Goal: Task Accomplishment & Management: Use online tool/utility

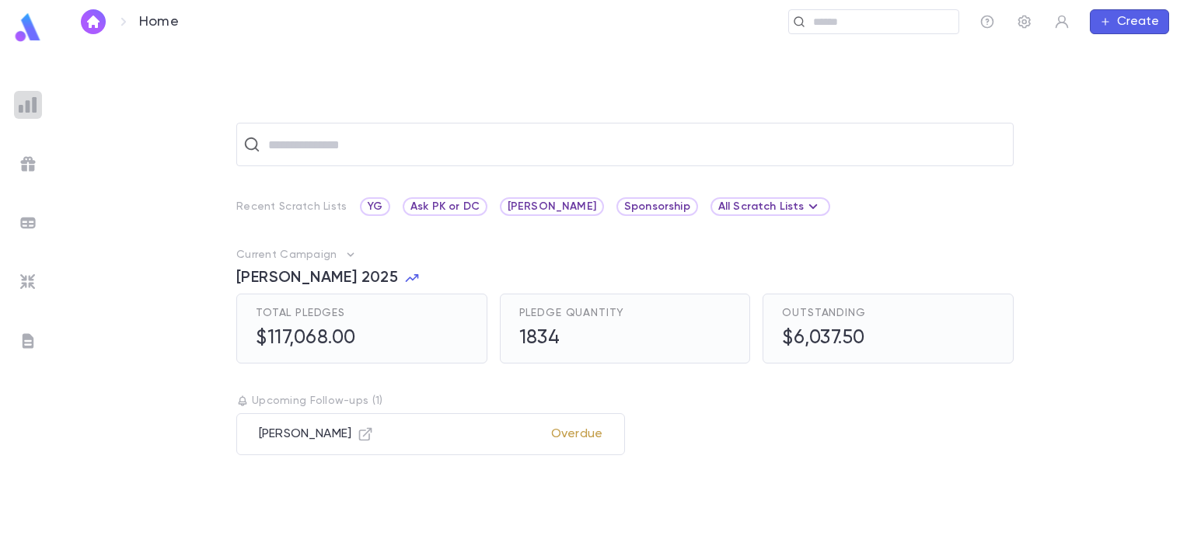
click at [30, 98] on img at bounding box center [28, 105] width 19 height 19
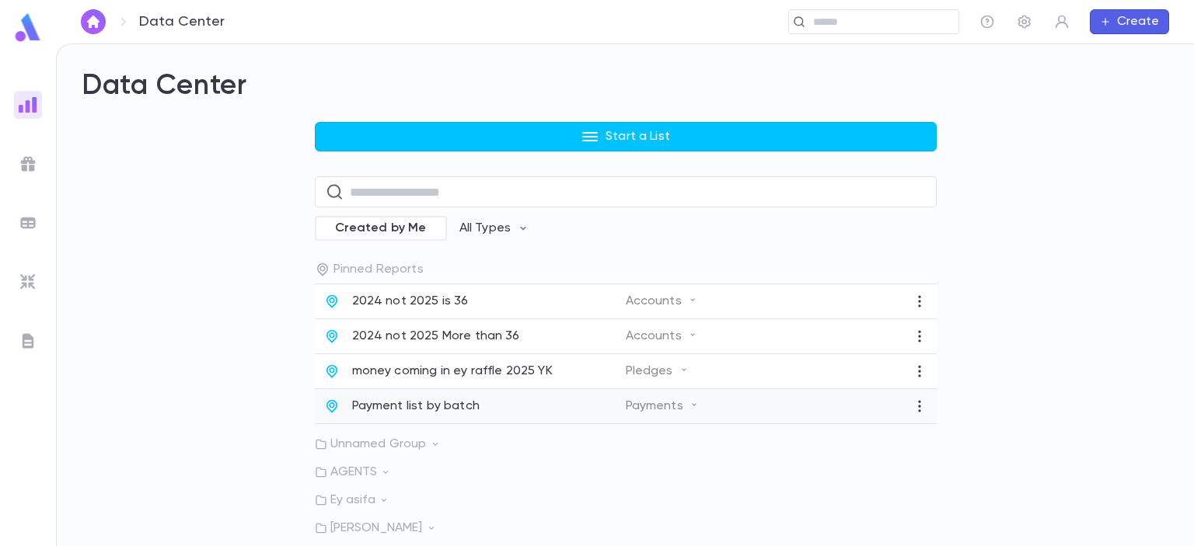
scroll to position [76, 0]
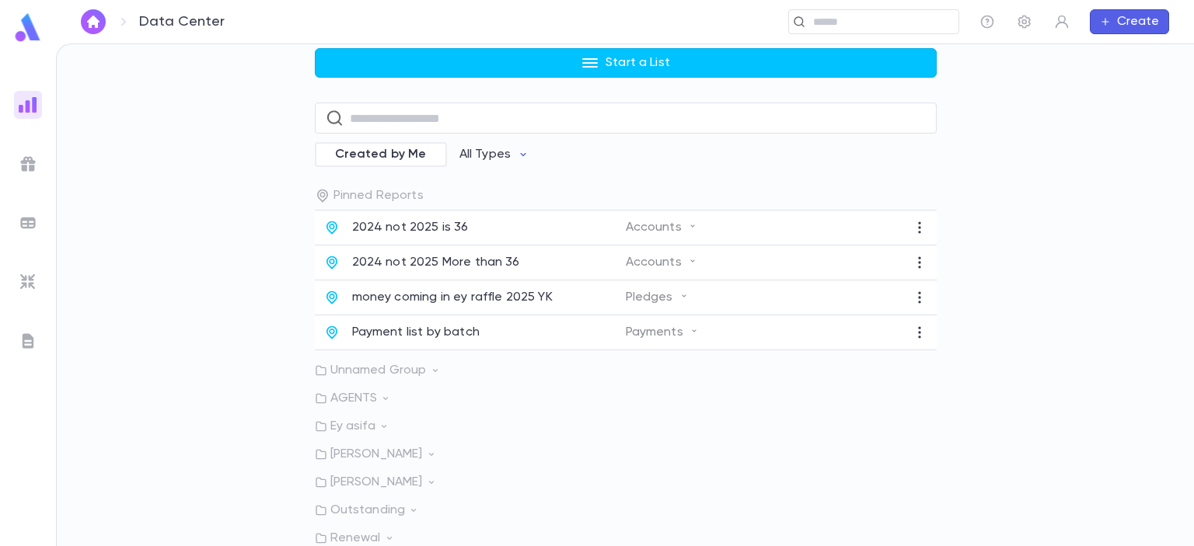
click at [387, 451] on p "[PERSON_NAME]" at bounding box center [626, 455] width 622 height 16
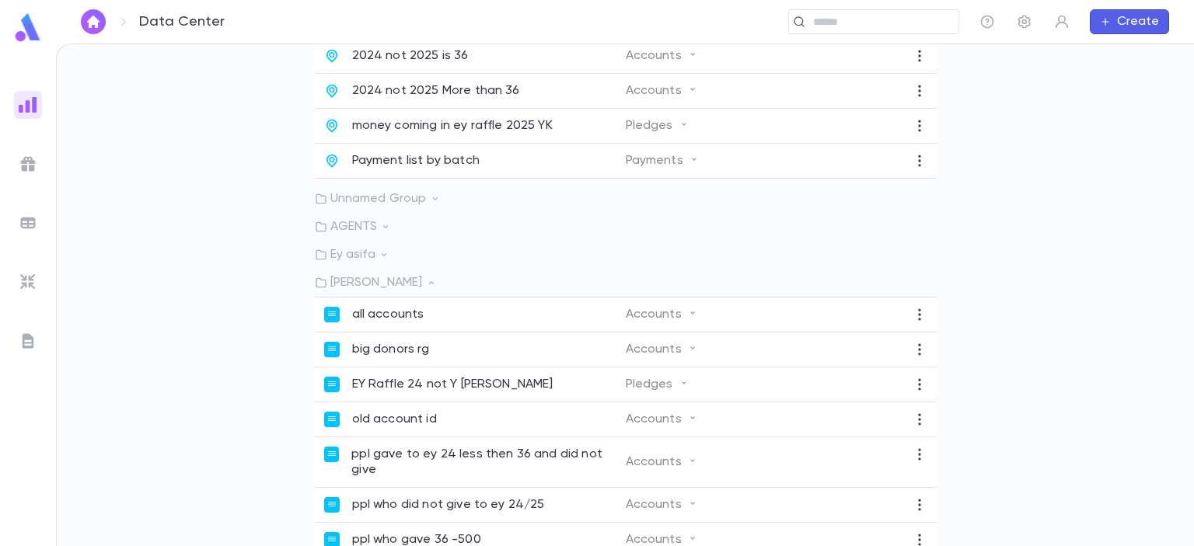
scroll to position [289, 0]
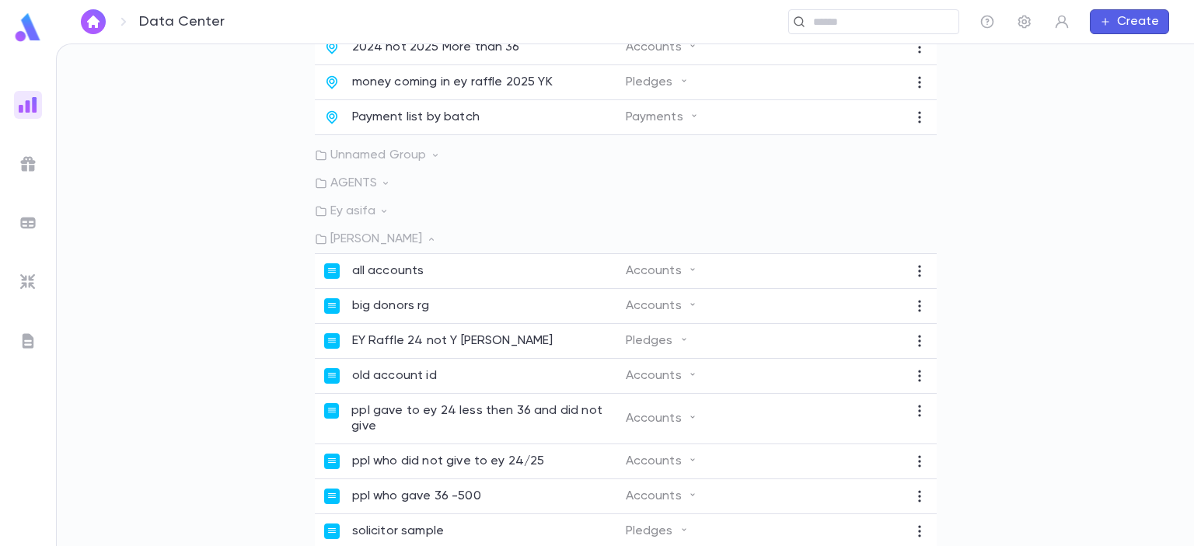
click at [369, 243] on p "[PERSON_NAME]" at bounding box center [626, 240] width 622 height 16
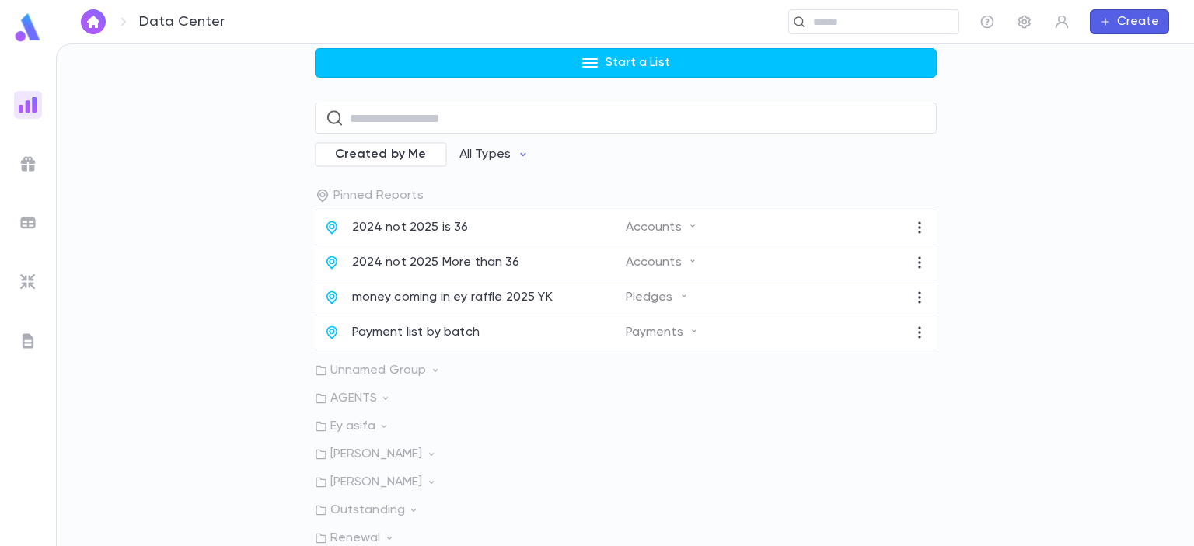
scroll to position [76, 0]
click at [357, 425] on p "Ey asifa" at bounding box center [626, 427] width 622 height 16
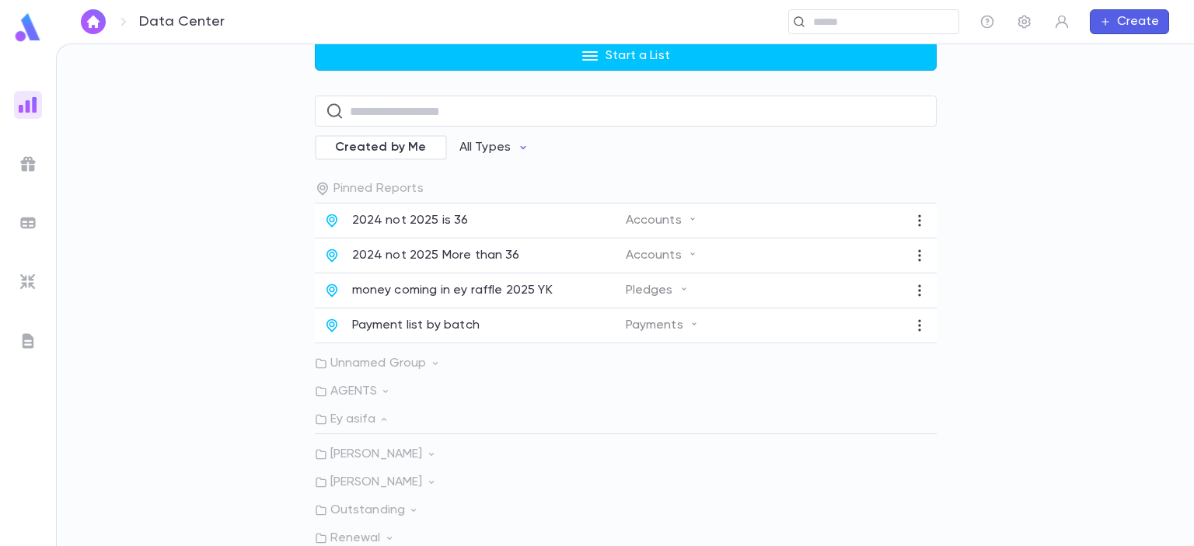
scroll to position [155, 0]
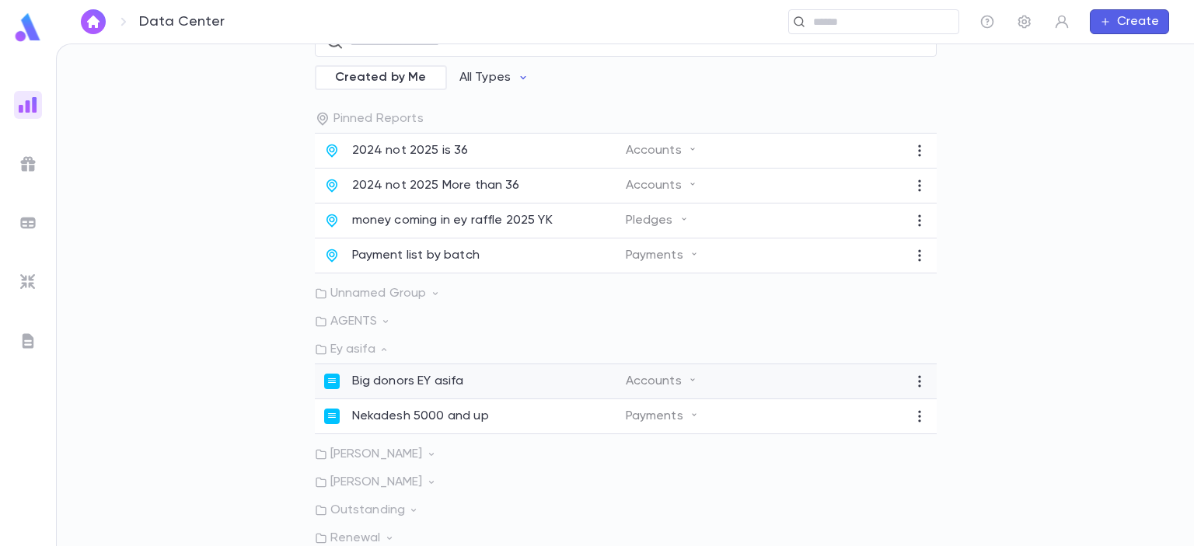
click at [383, 382] on p "Big donors EY asifa" at bounding box center [408, 382] width 112 height 16
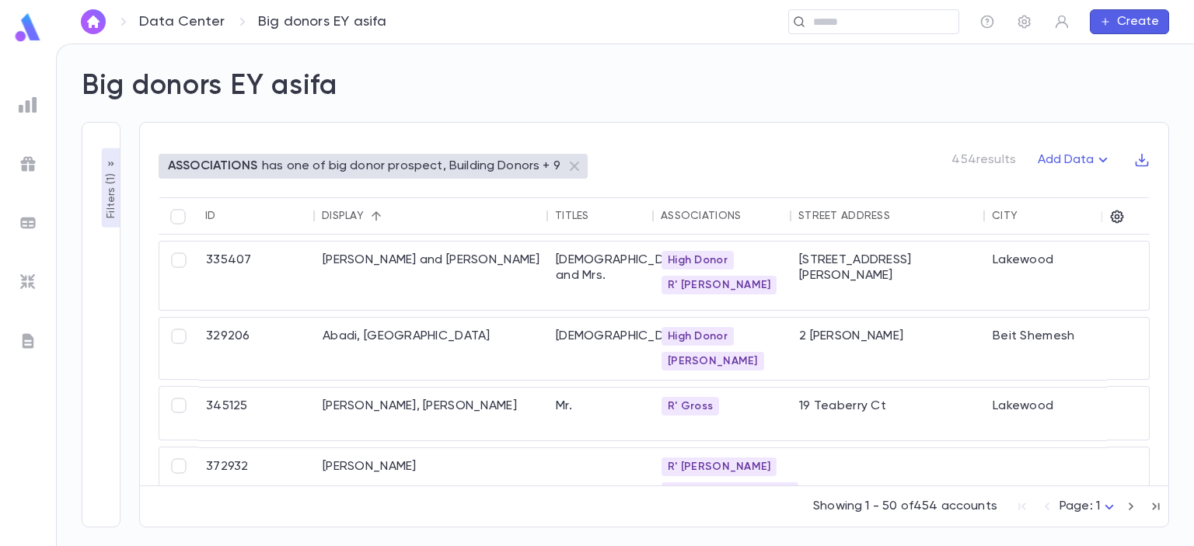
click at [30, 107] on img at bounding box center [28, 105] width 19 height 19
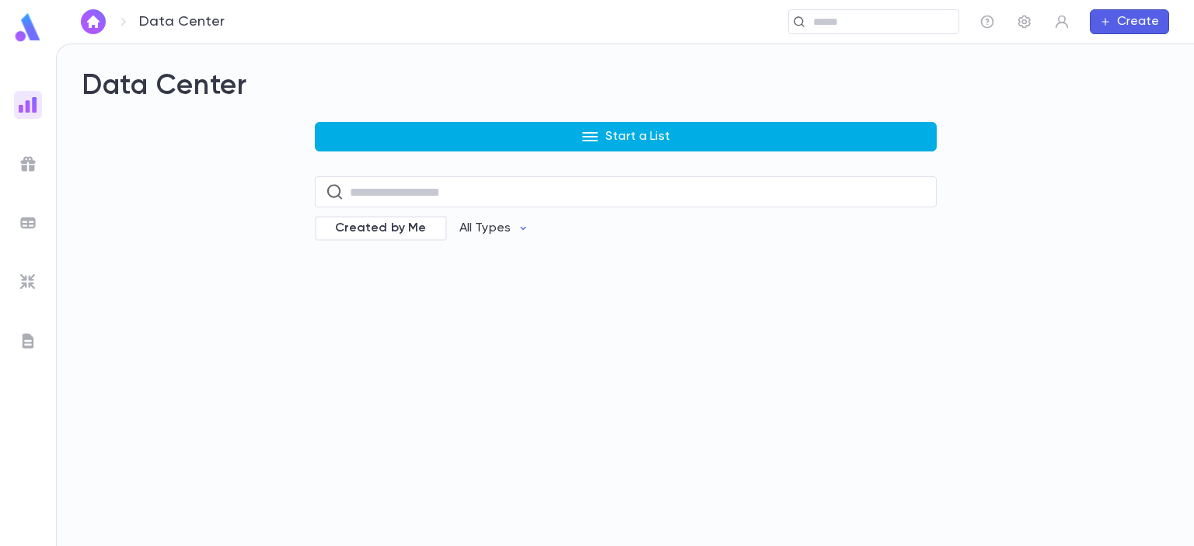
click at [552, 131] on button "Start a List" at bounding box center [626, 137] width 622 height 30
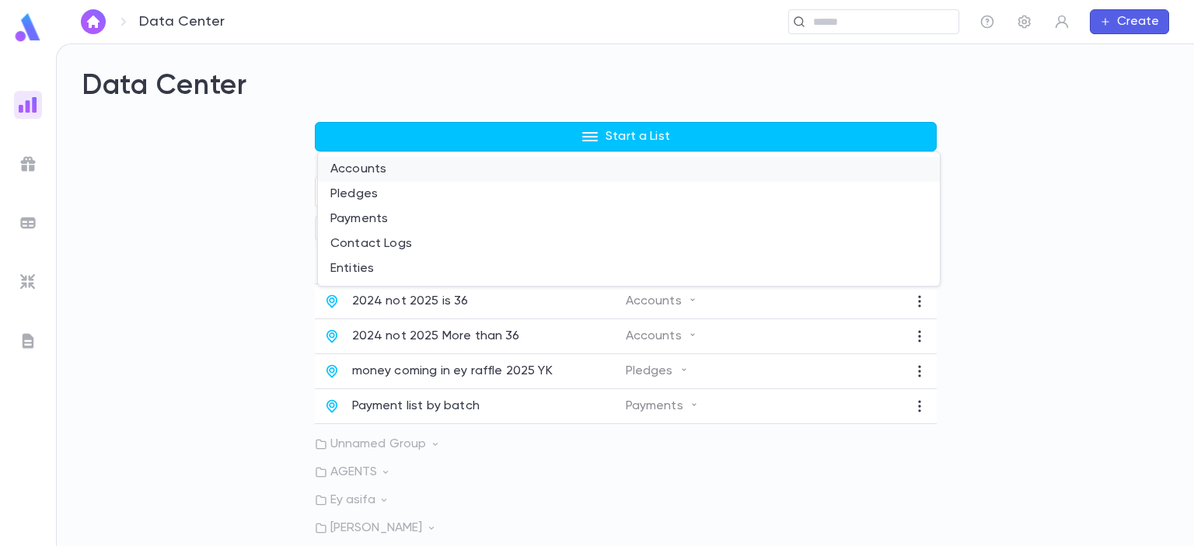
click at [367, 169] on li "Accounts" at bounding box center [629, 169] width 622 height 25
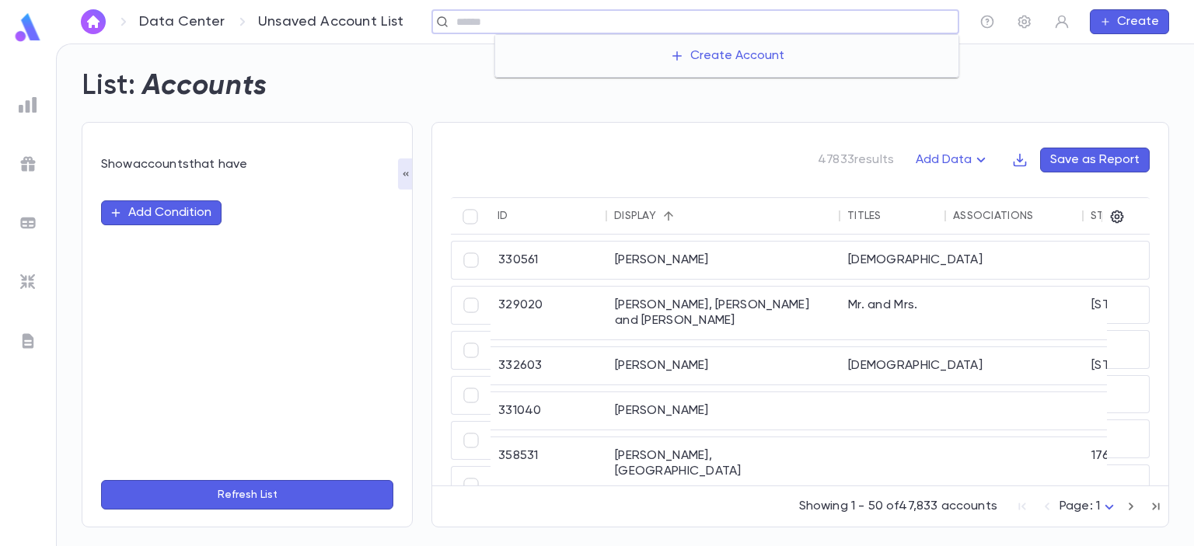
click at [863, 19] on input "text" at bounding box center [701, 22] width 500 height 15
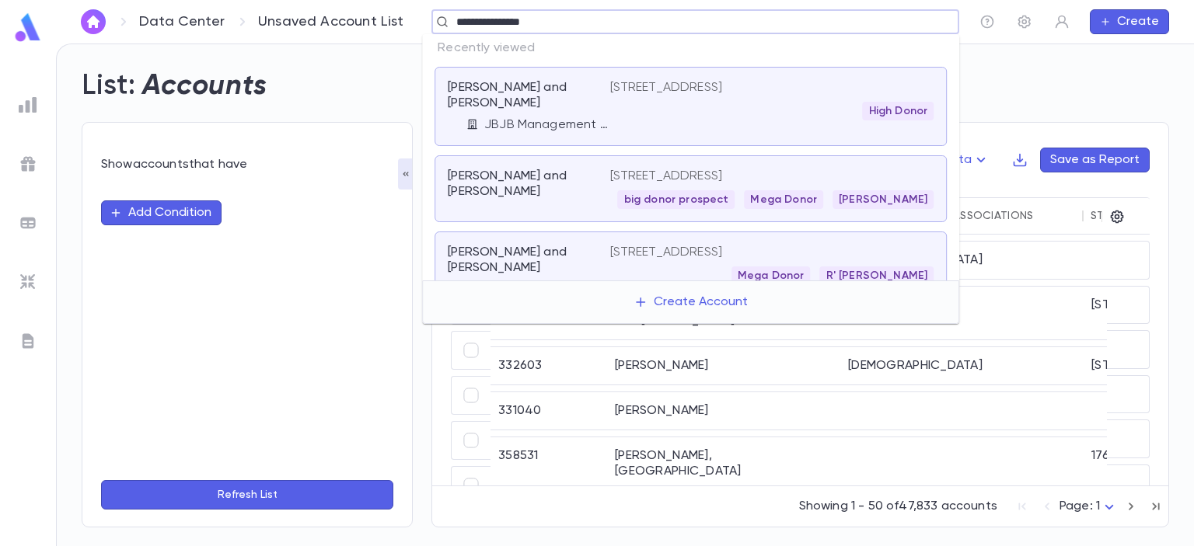
type input "**********"
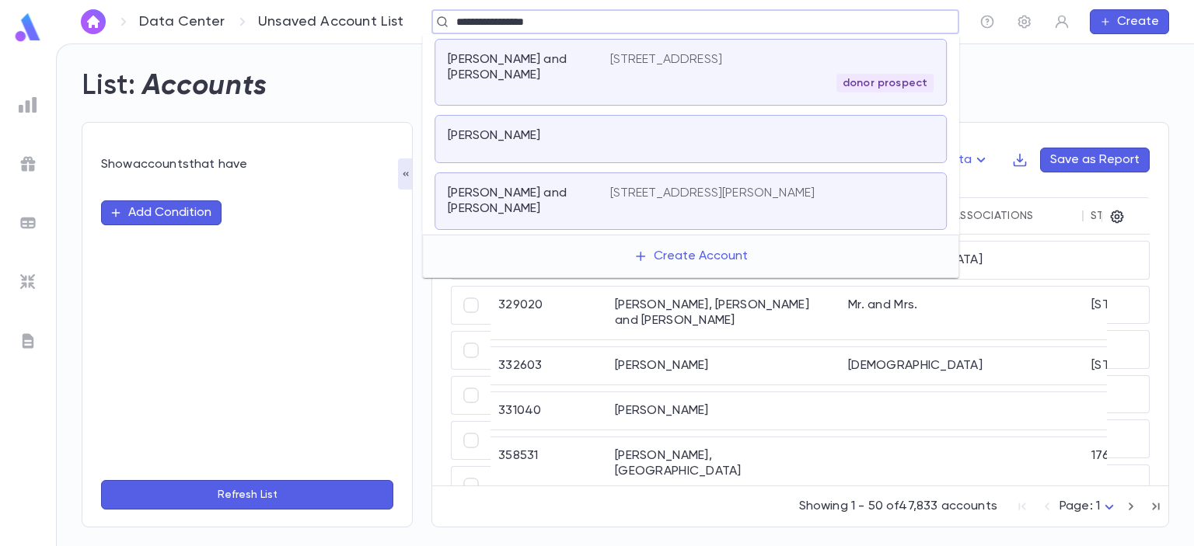
click at [653, 74] on div "donor prospect" at bounding box center [772, 83] width 324 height 19
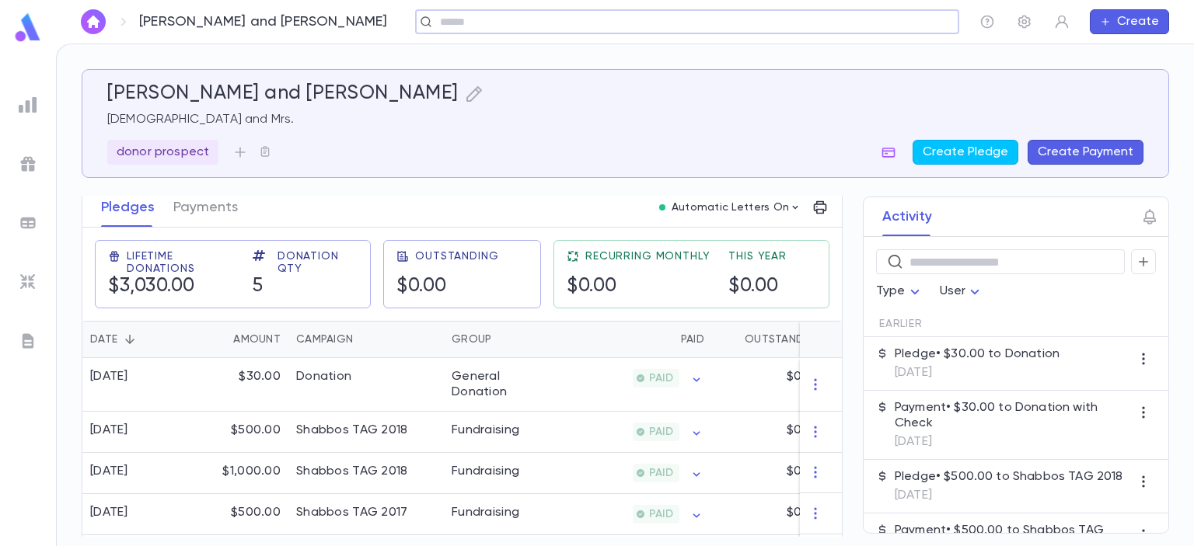
scroll to position [221, 0]
click at [205, 204] on button "Payments" at bounding box center [205, 206] width 64 height 39
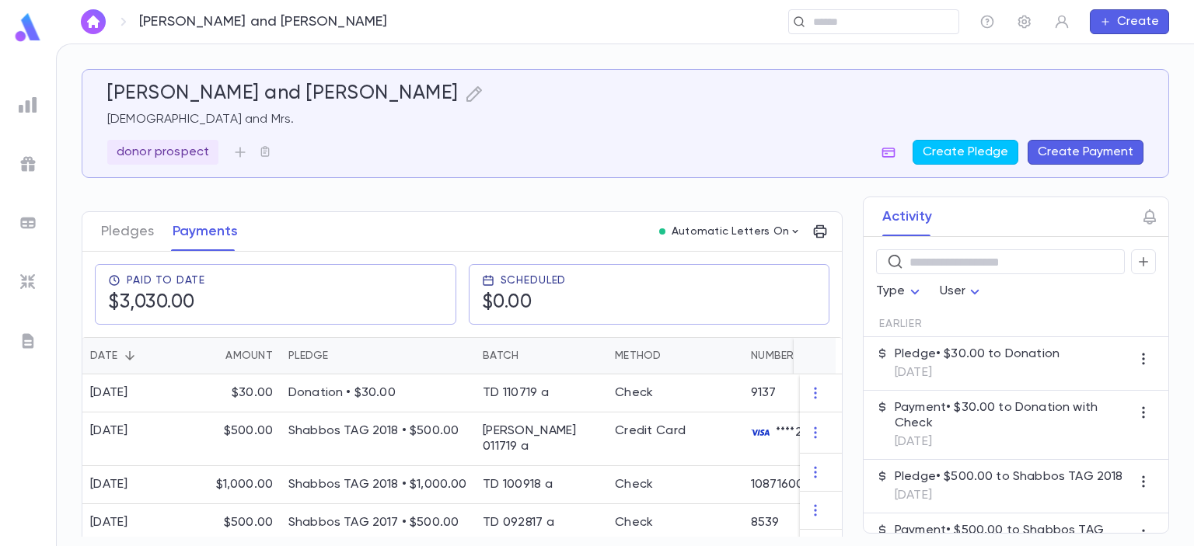
scroll to position [248, 0]
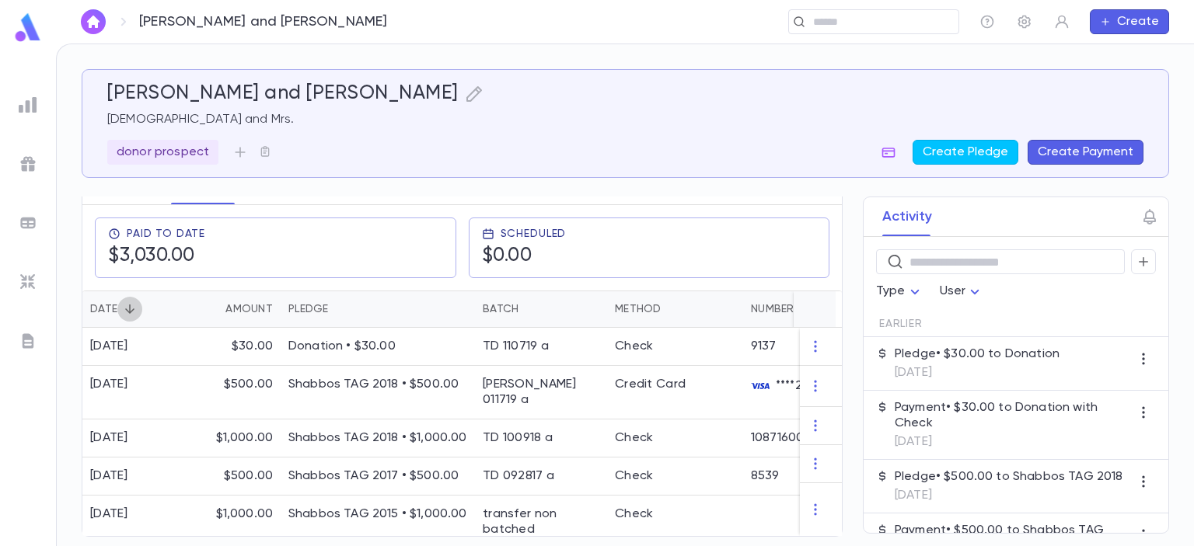
click at [125, 305] on icon "Sort" at bounding box center [129, 309] width 9 height 9
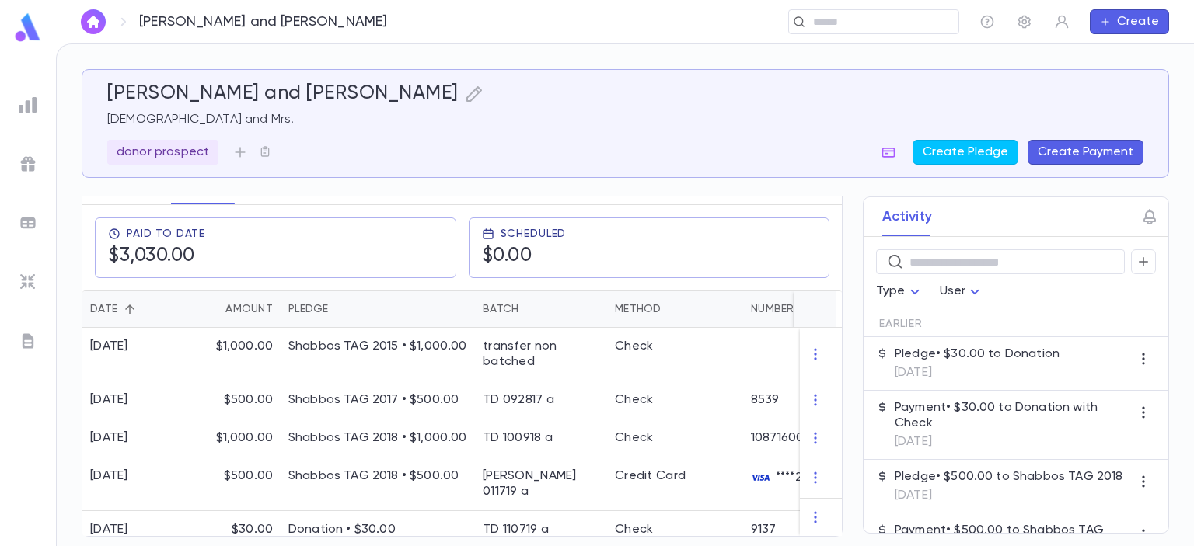
click at [128, 305] on icon "Sort" at bounding box center [129, 309] width 9 height 9
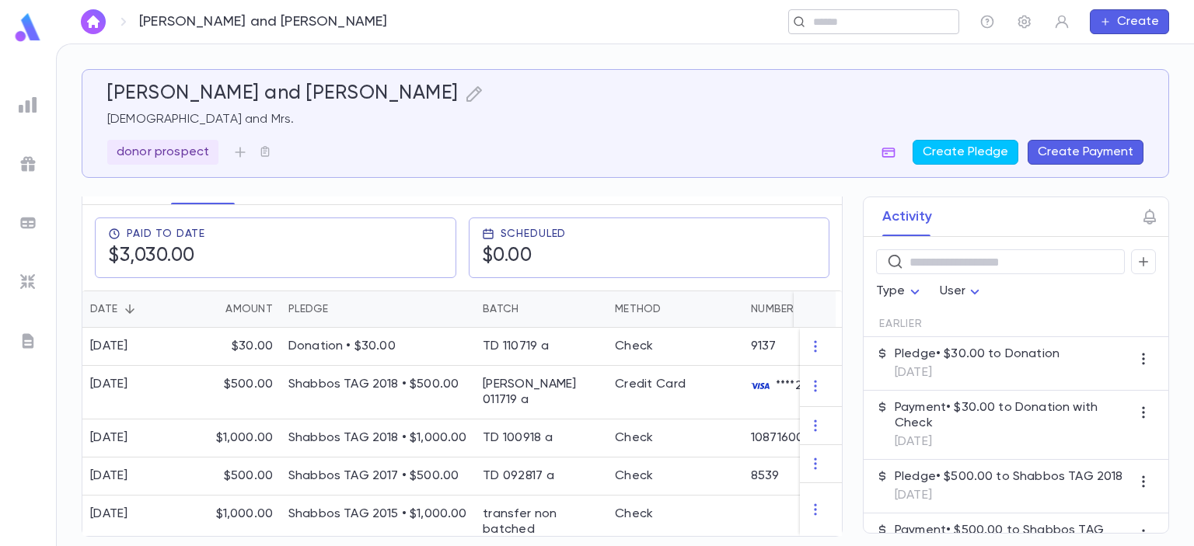
click at [845, 27] on input "text" at bounding box center [868, 22] width 120 height 15
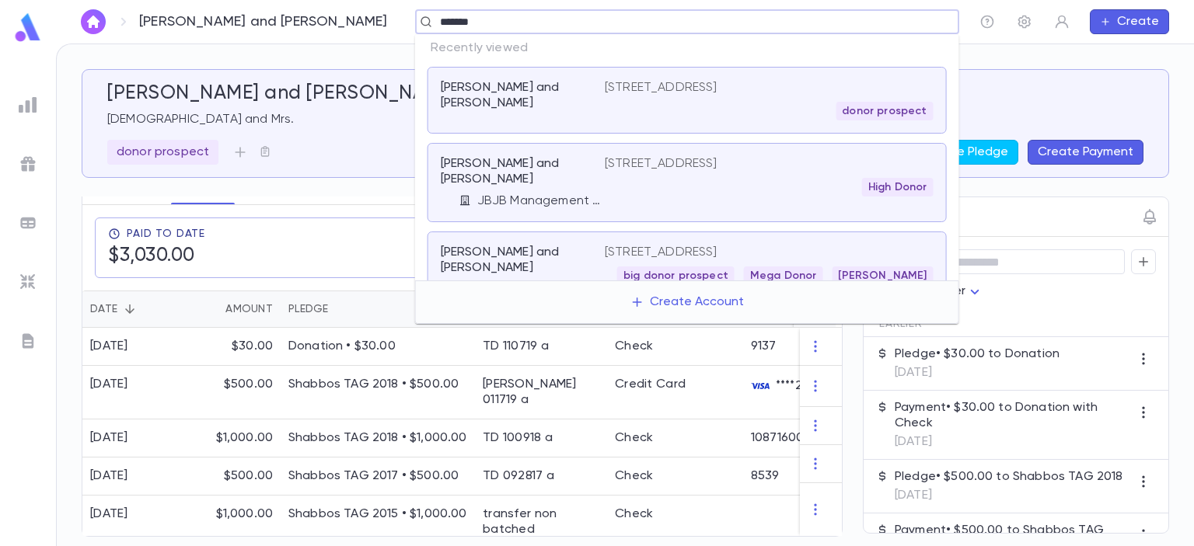
type input "********"
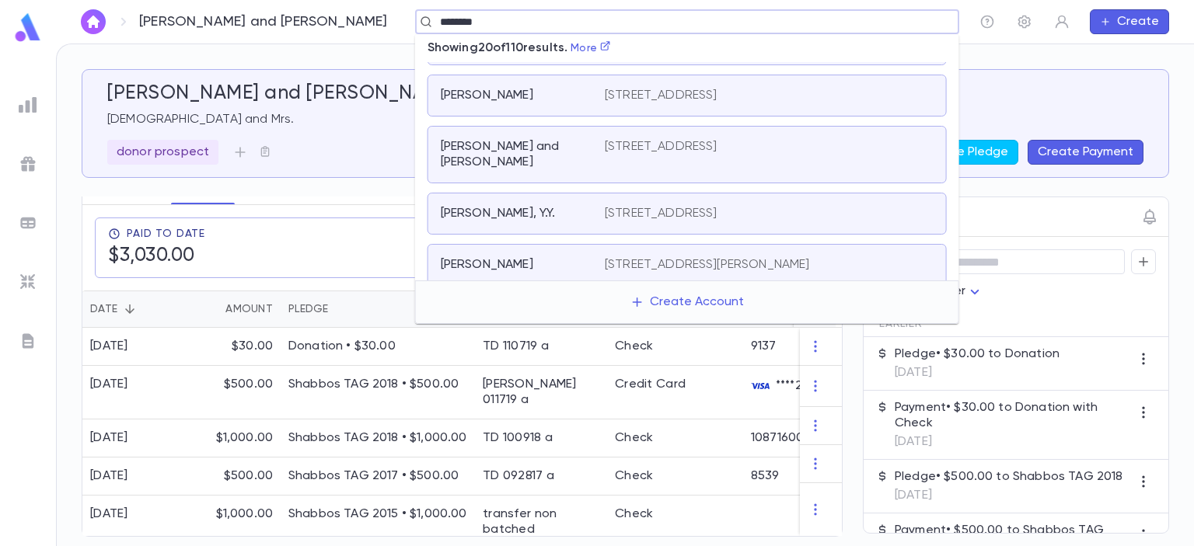
scroll to position [690, 0]
click at [554, 157] on p "[PERSON_NAME] and [PERSON_NAME]" at bounding box center [513, 151] width 145 height 31
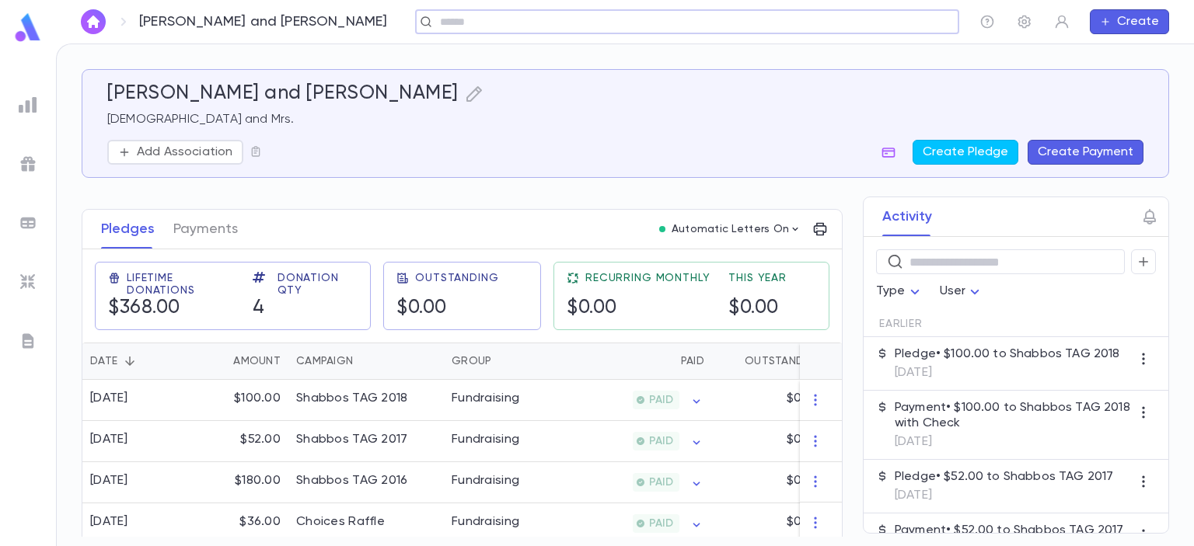
scroll to position [200, 0]
click at [202, 232] on button "Payments" at bounding box center [205, 228] width 64 height 39
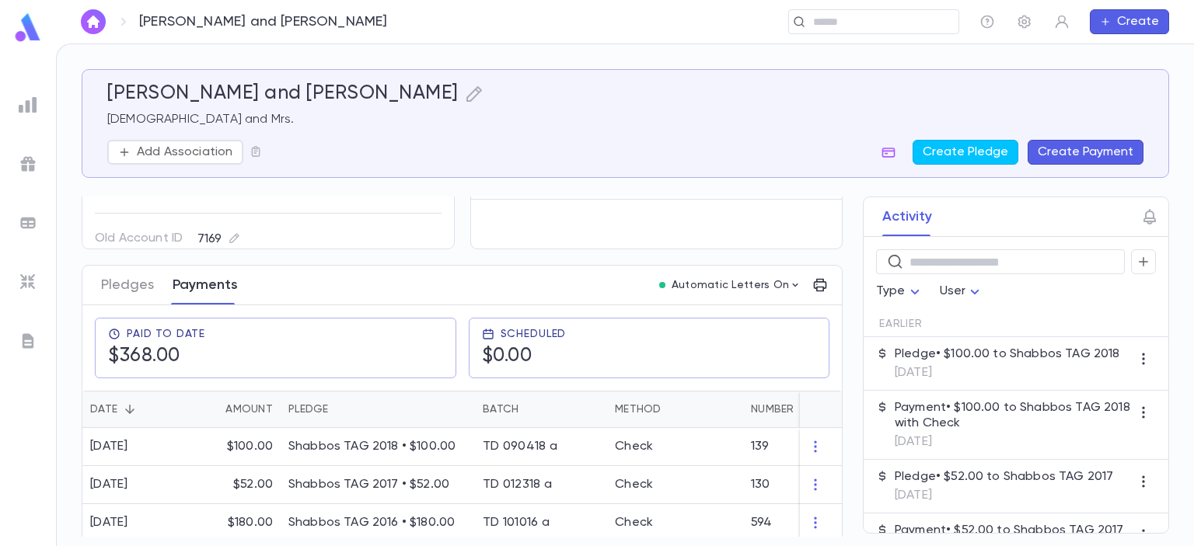
scroll to position [191, 0]
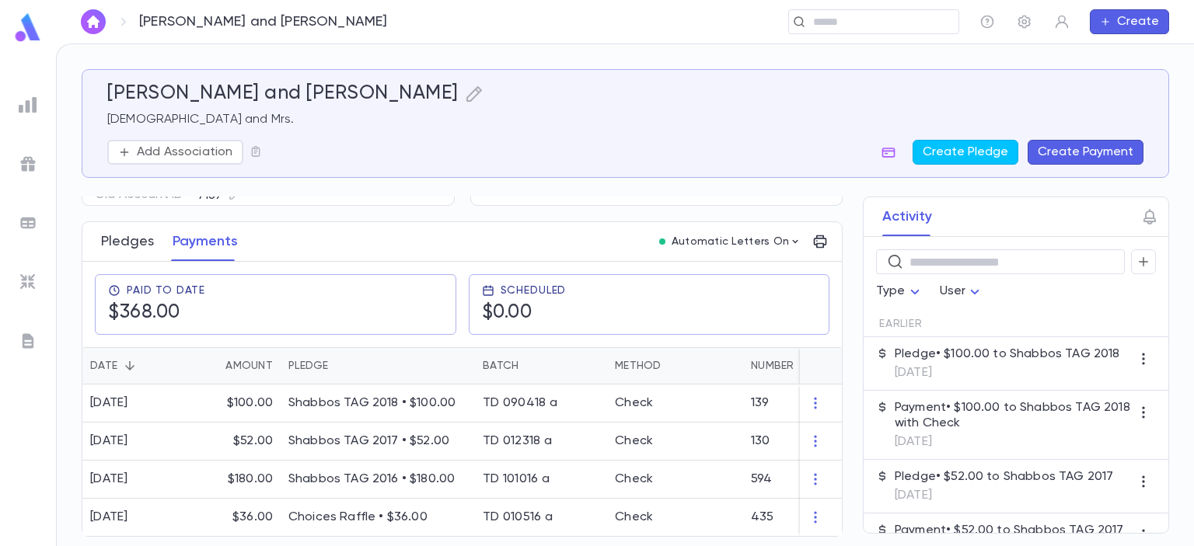
click at [124, 229] on button "Pledges" at bounding box center [127, 241] width 53 height 39
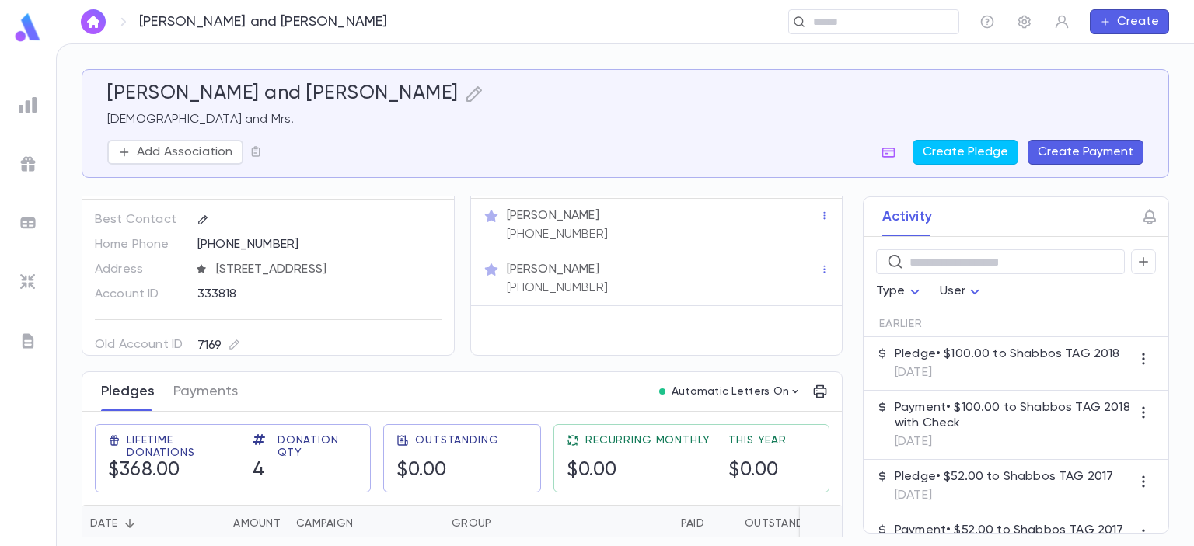
scroll to position [36, 0]
click at [102, 342] on p "Old Account ID" at bounding box center [139, 345] width 89 height 25
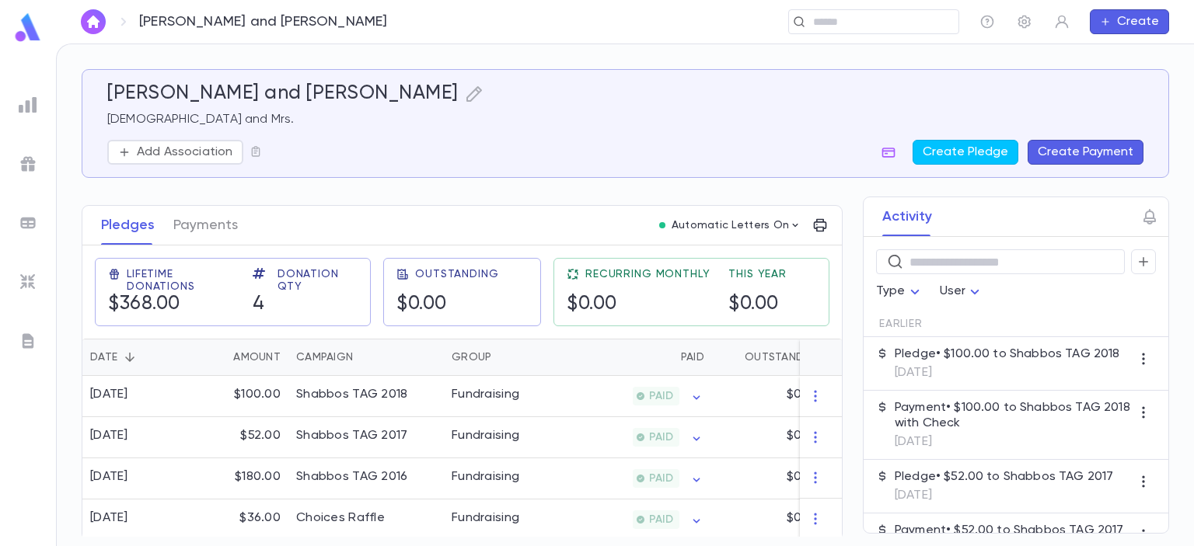
scroll to position [204, 0]
click at [824, 21] on input "text" at bounding box center [868, 22] width 120 height 15
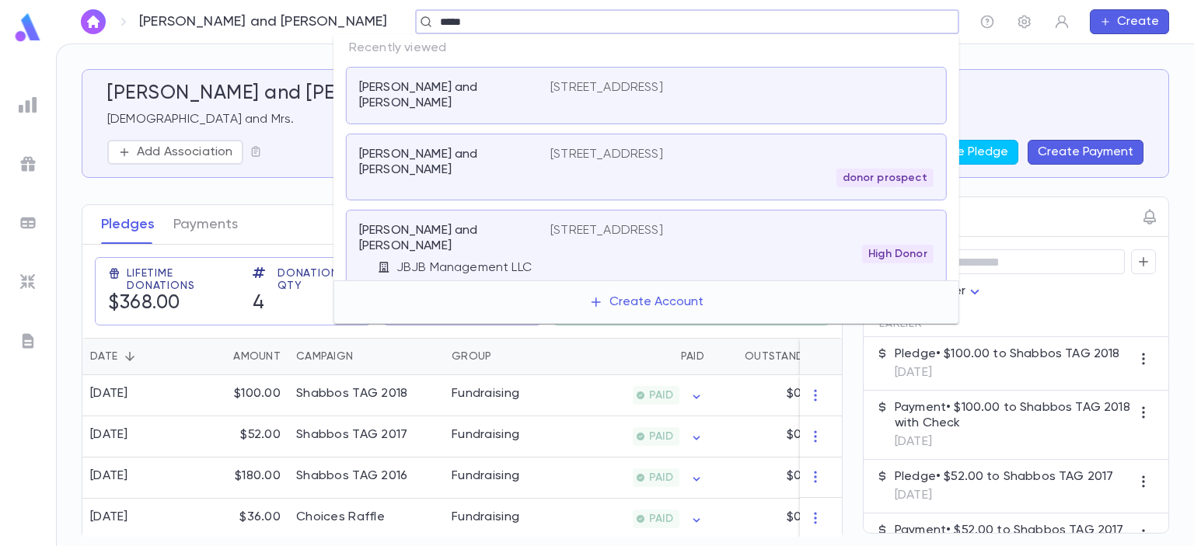
type input "*****"
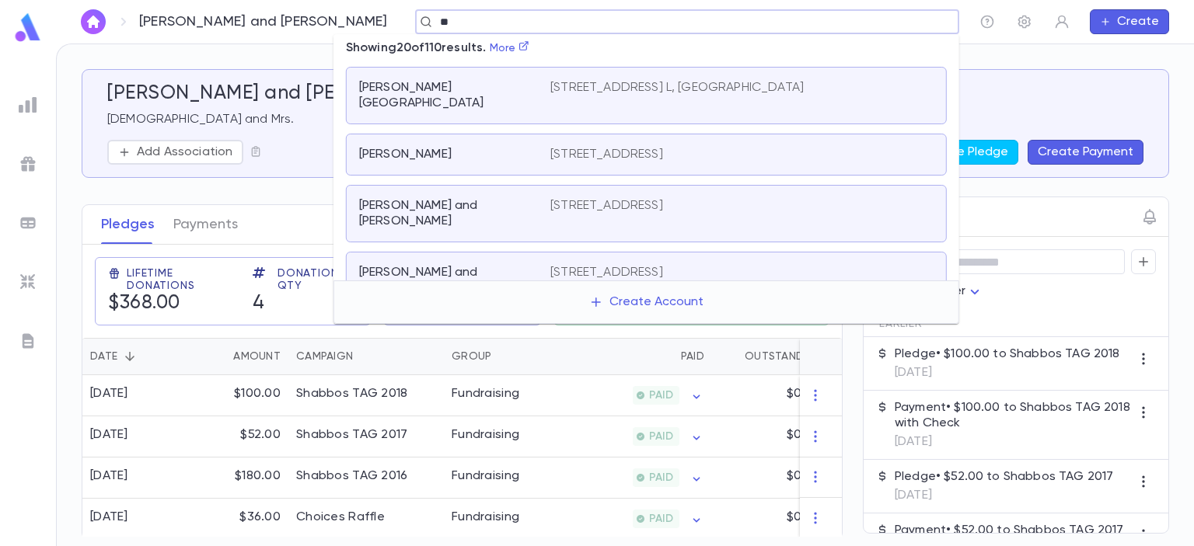
type input "*"
type input "**********"
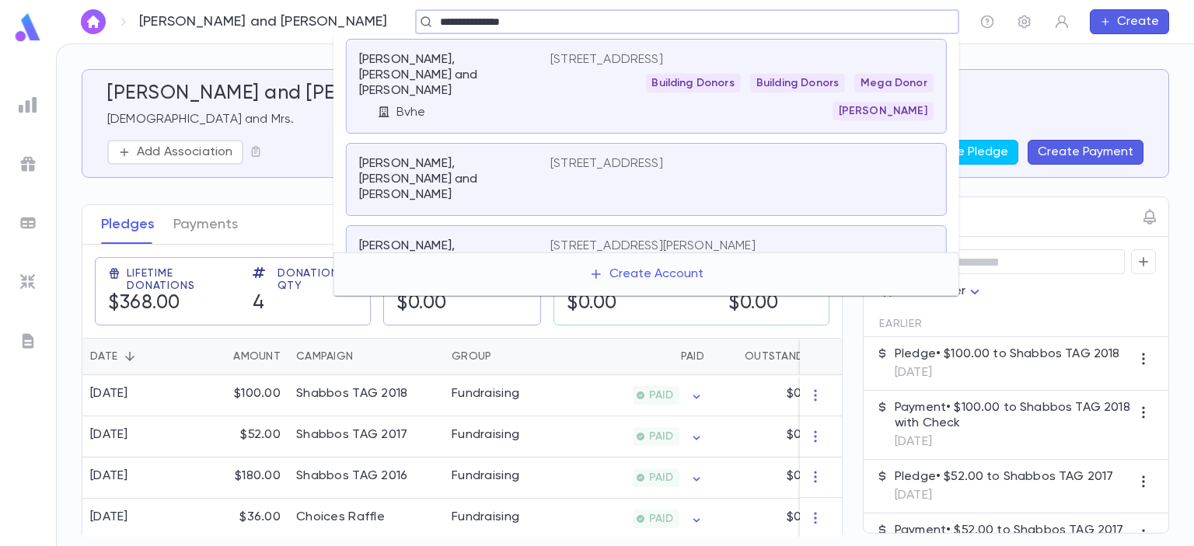
click at [468, 65] on p "[PERSON_NAME], [PERSON_NAME] and [PERSON_NAME]" at bounding box center [445, 75] width 173 height 47
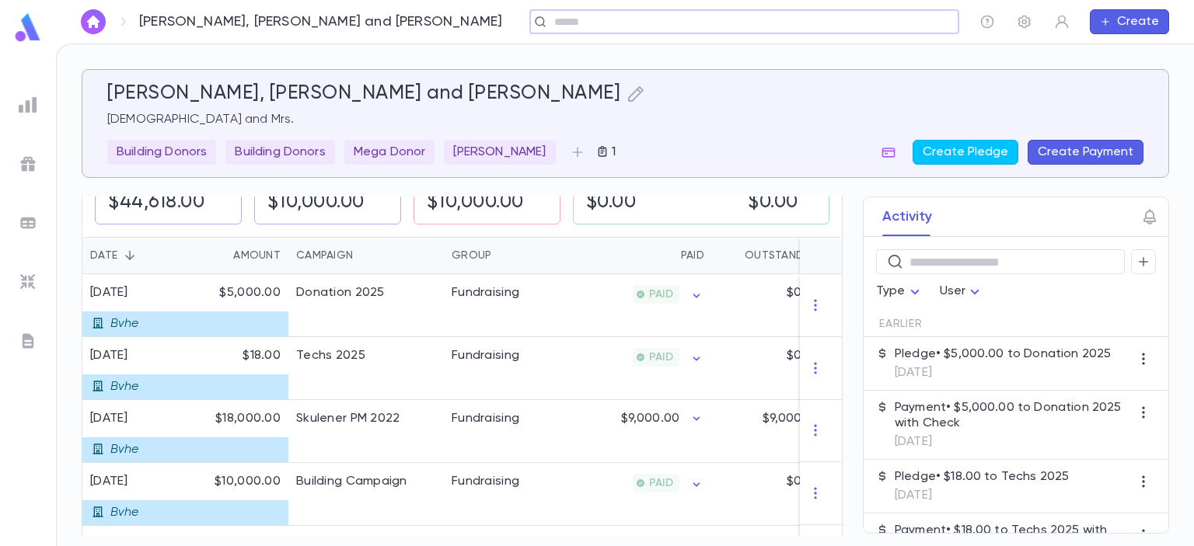
scroll to position [306, 0]
click at [549, 18] on input "text" at bounding box center [738, 22] width 379 height 15
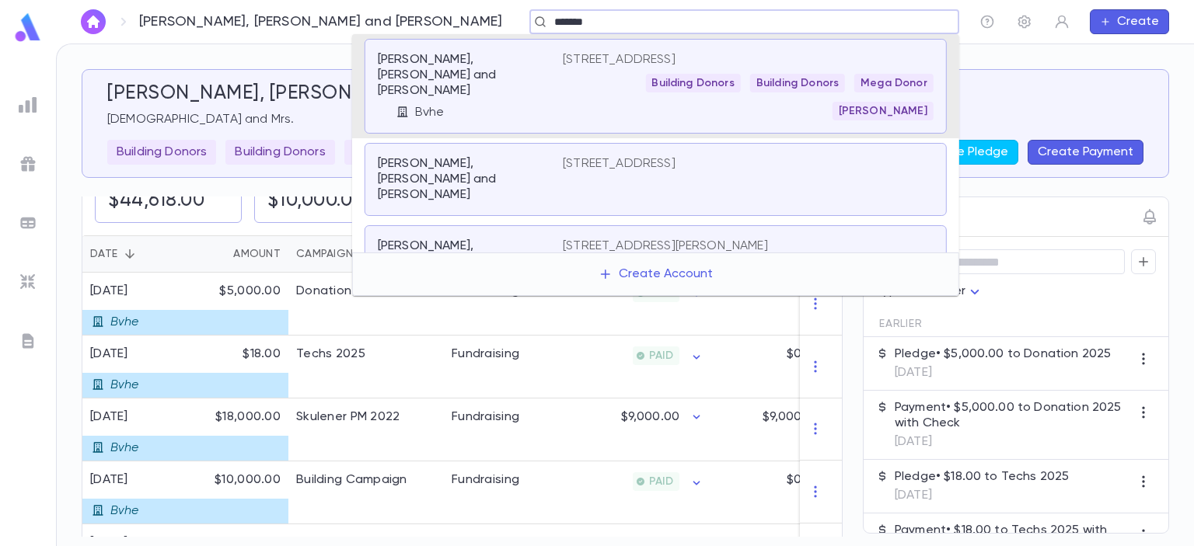
type input "********"
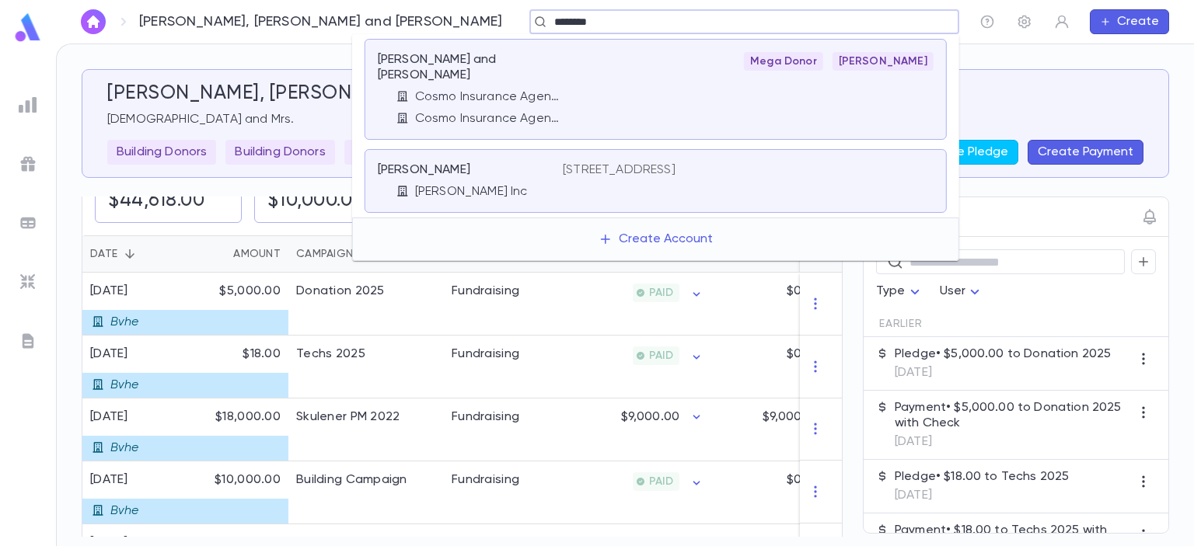
click at [438, 92] on p "Cosmo Insurance Agency" at bounding box center [489, 97] width 148 height 16
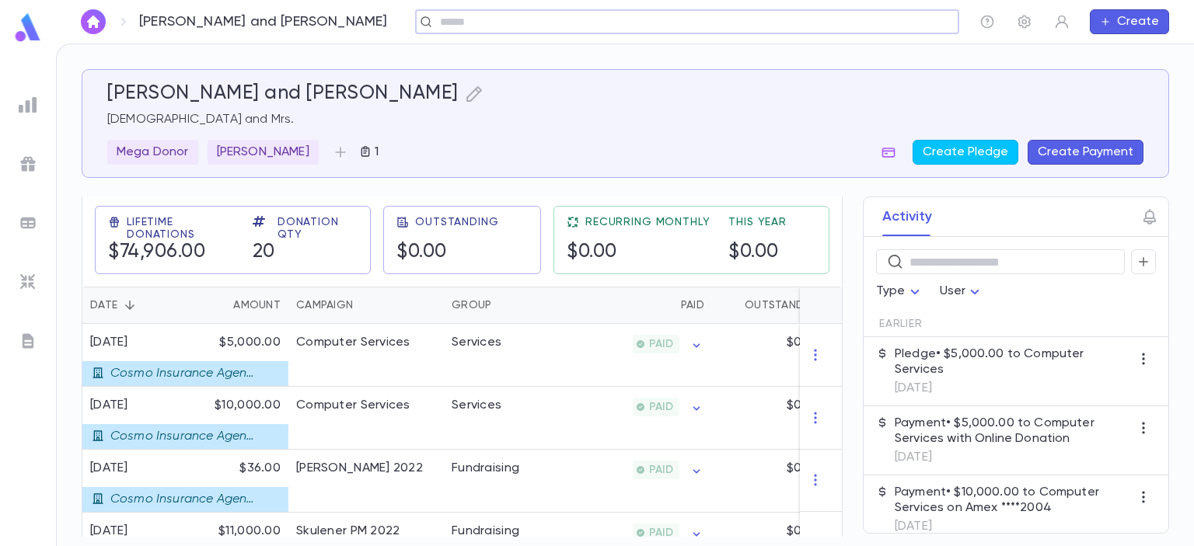
scroll to position [268, 0]
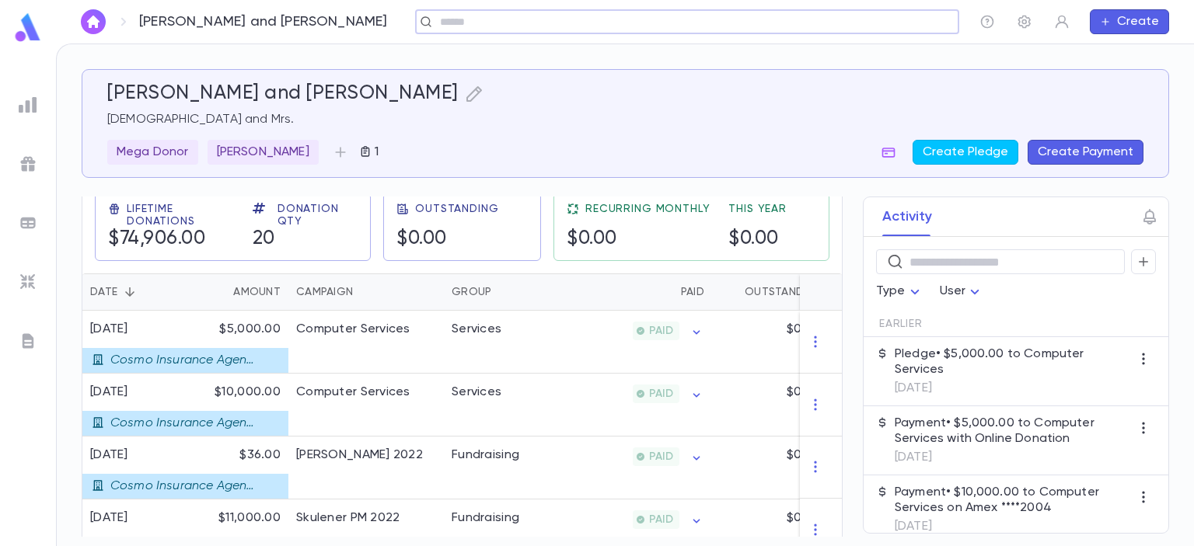
click at [25, 110] on img at bounding box center [28, 105] width 19 height 19
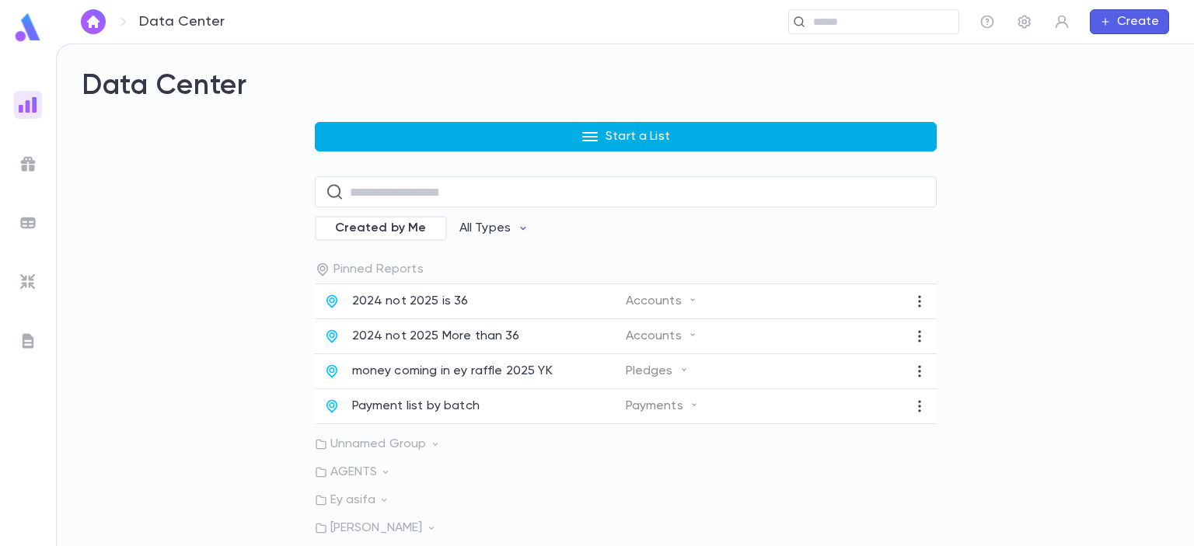
click at [605, 130] on p "Start a List" at bounding box center [637, 137] width 64 height 16
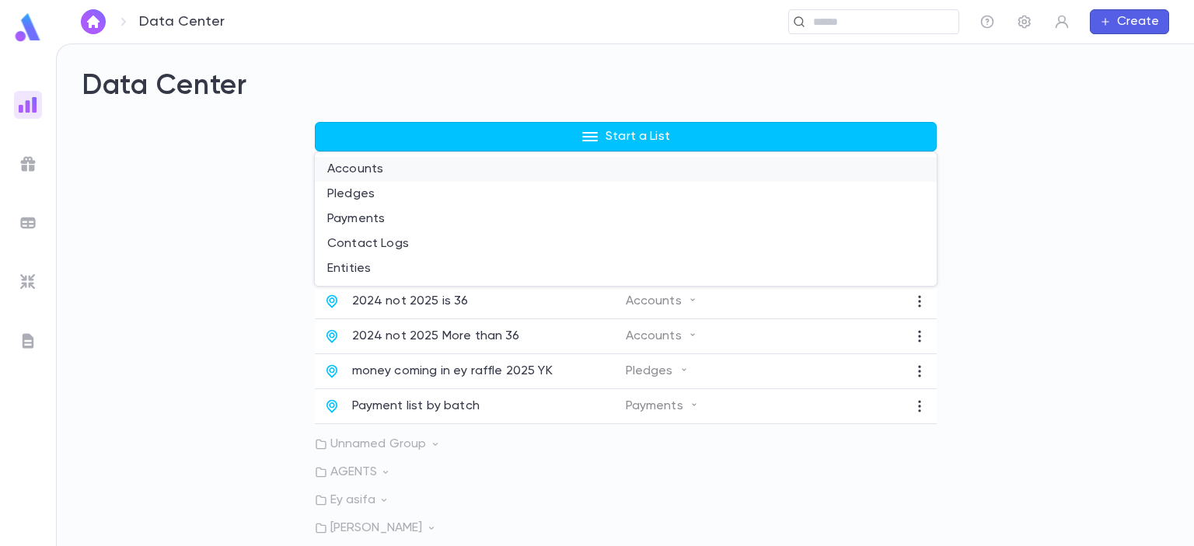
click at [446, 164] on li "Accounts" at bounding box center [626, 169] width 622 height 25
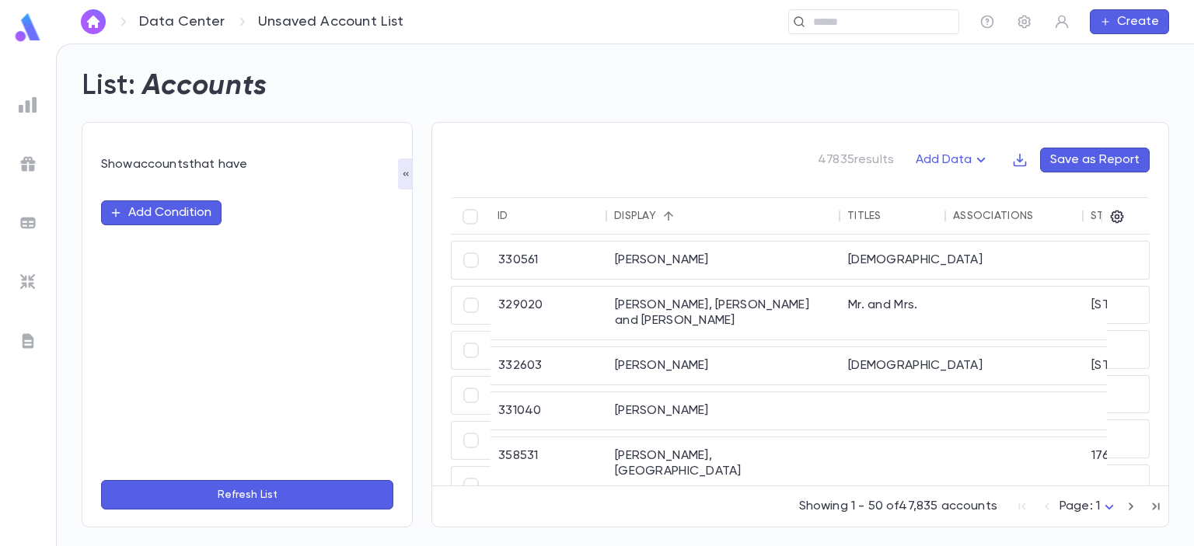
click at [137, 218] on button "Add Condition" at bounding box center [161, 212] width 120 height 25
type input "****"
click at [146, 239] on li "Associations" at bounding box center [247, 244] width 292 height 25
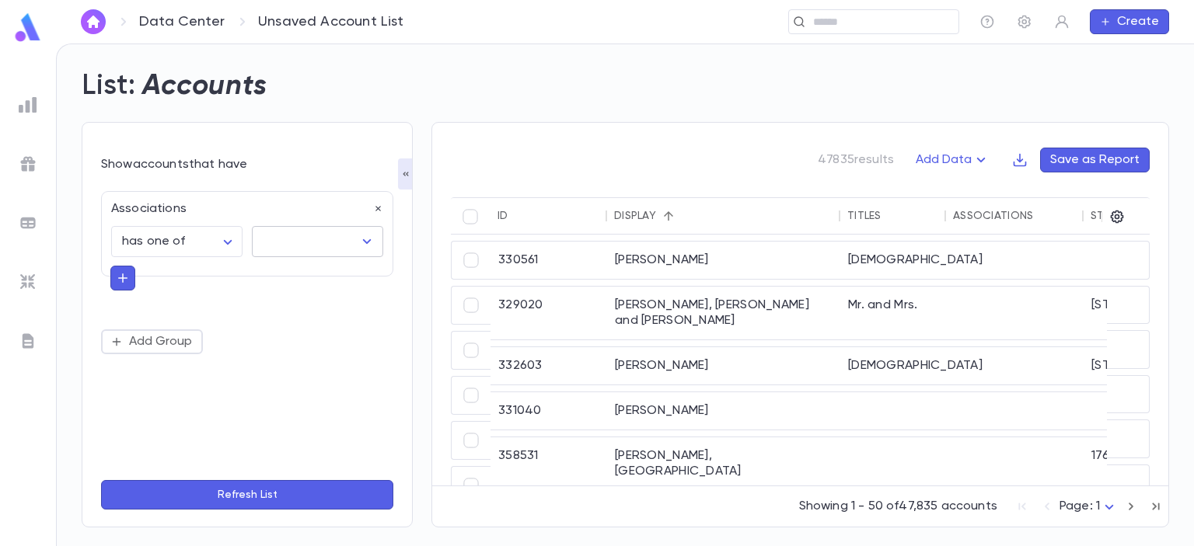
click at [283, 246] on input "text" at bounding box center [306, 242] width 94 height 30
type input "*"
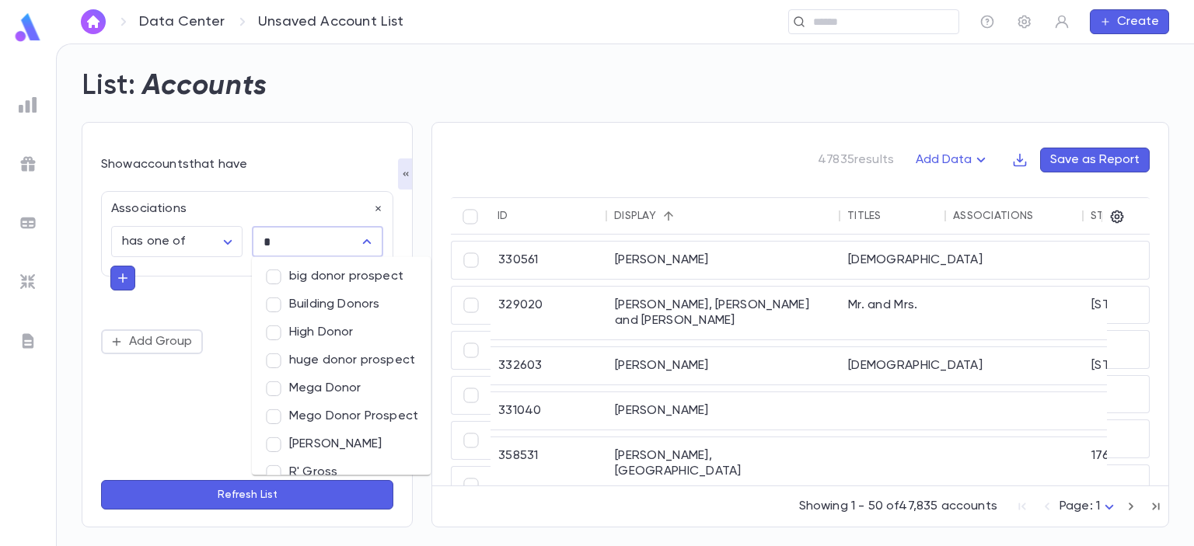
type input "**"
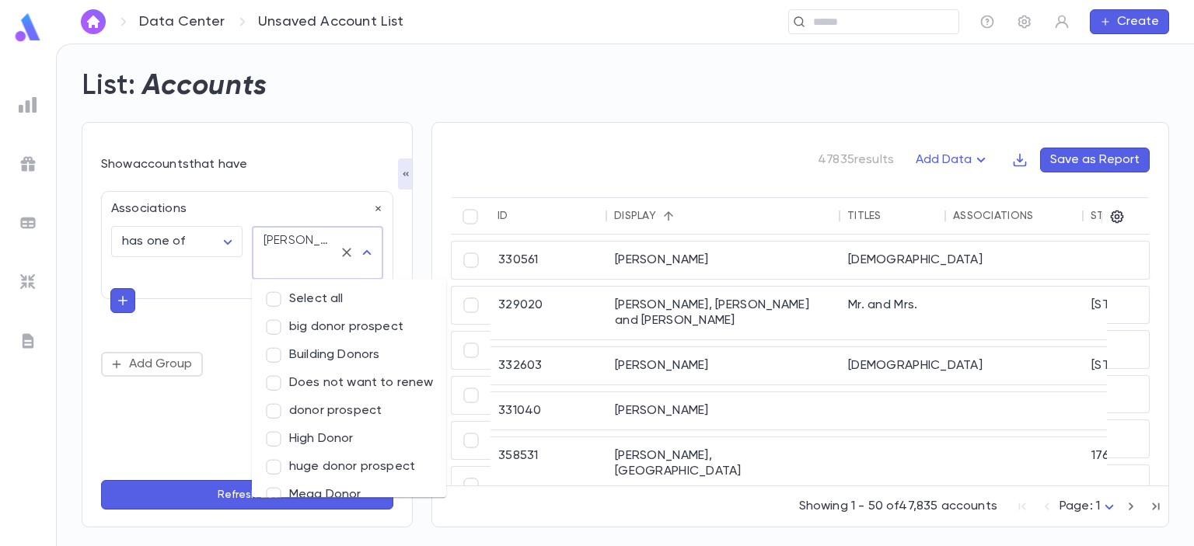
scroll to position [124, 0]
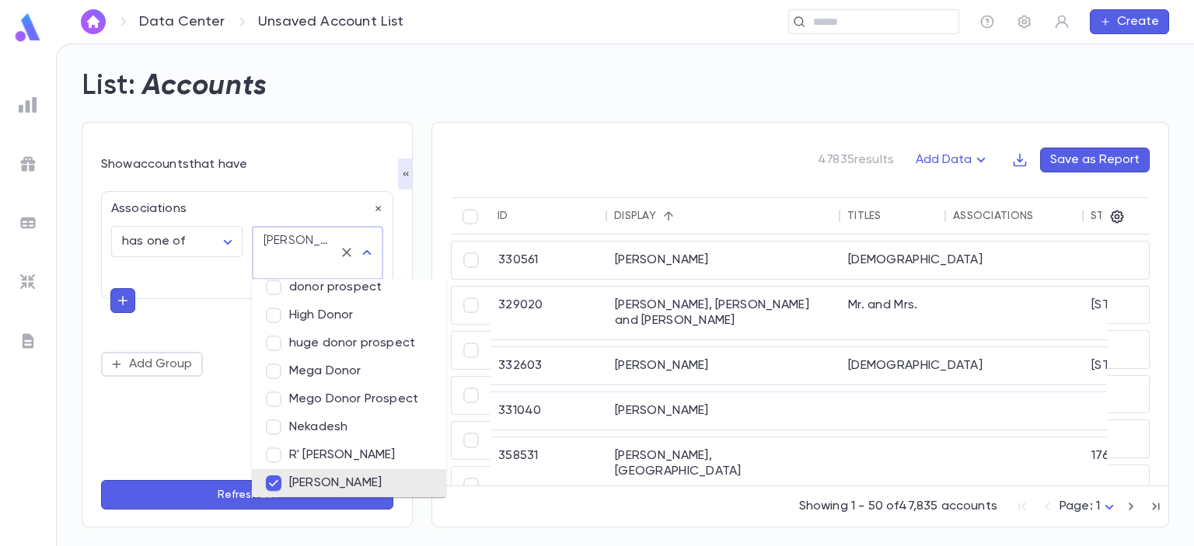
click at [190, 500] on button "Refresh List" at bounding box center [247, 495] width 292 height 30
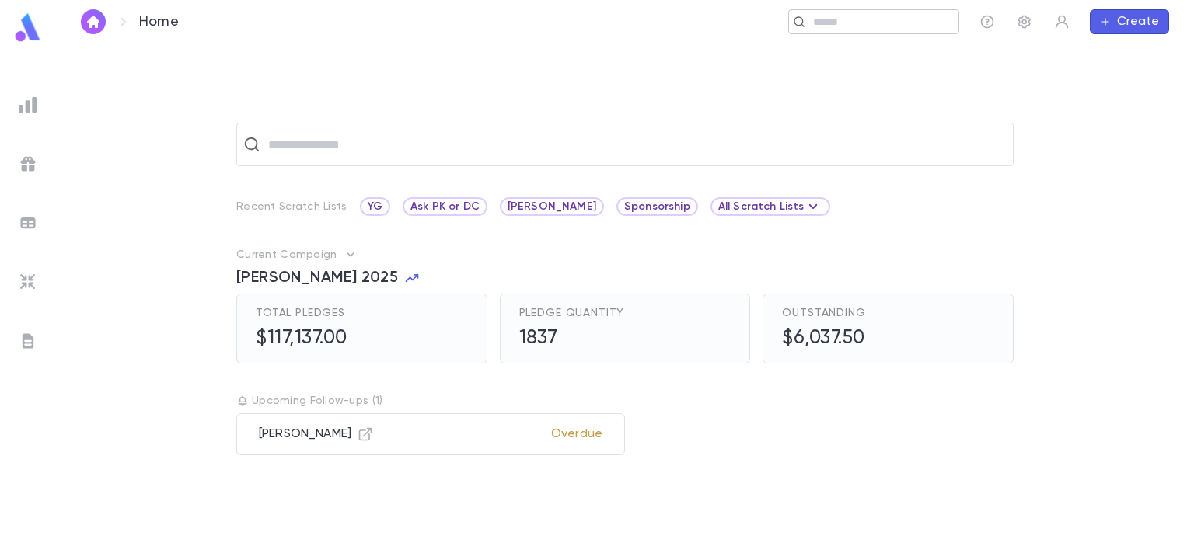
click at [857, 26] on input "text" at bounding box center [880, 22] width 144 height 15
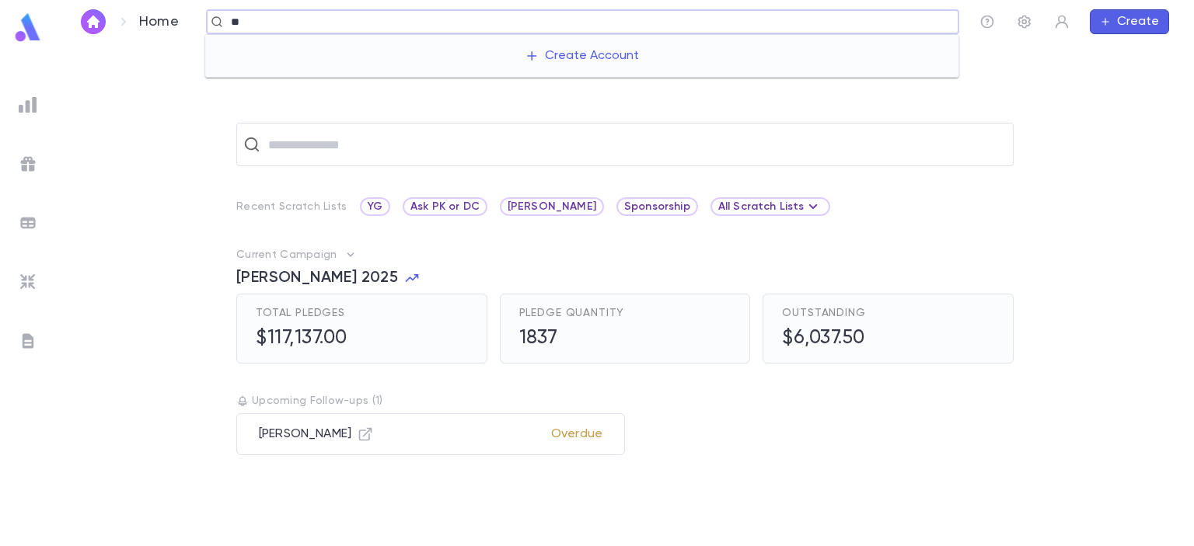
type input "*"
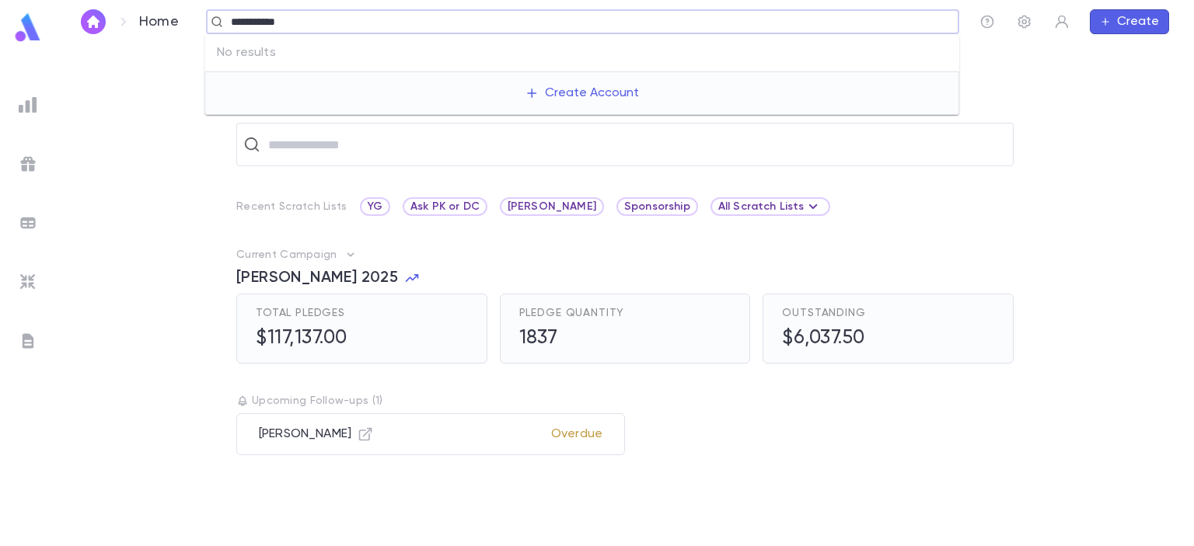
type input "**********"
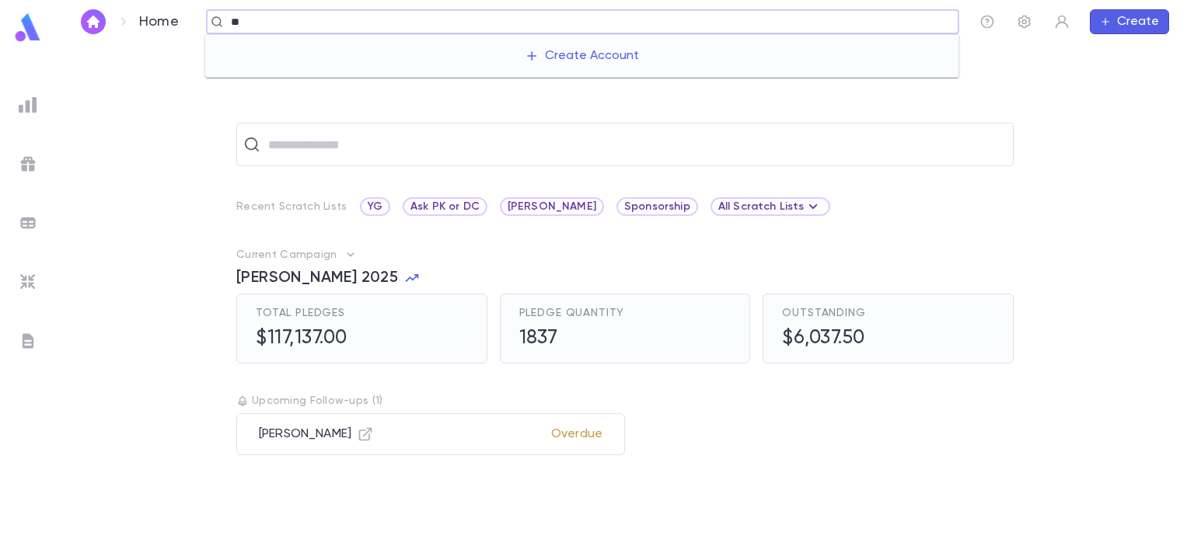
type input "*"
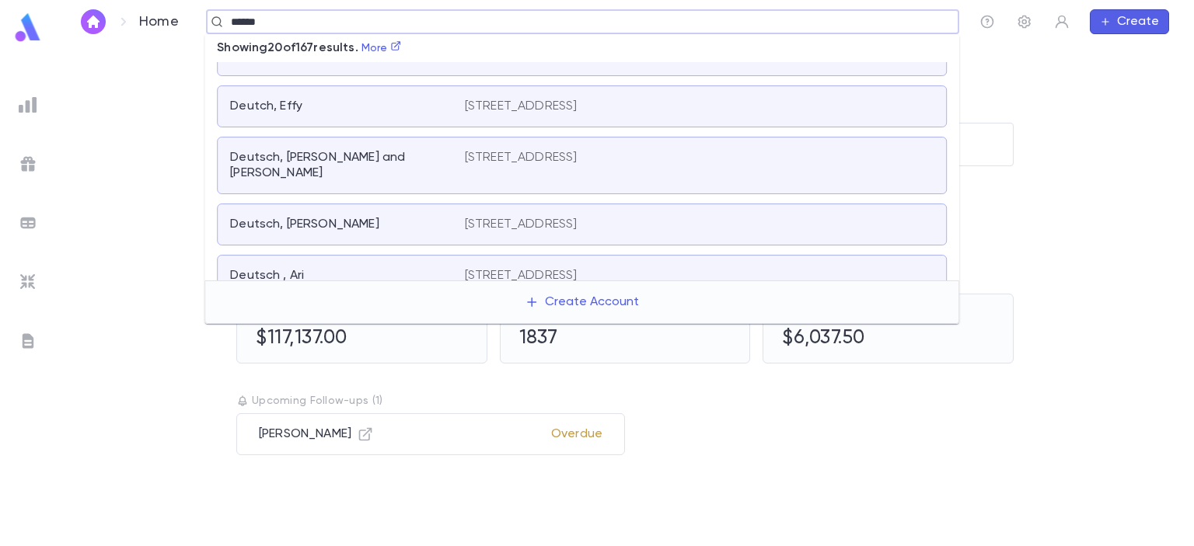
scroll to position [856, 0]
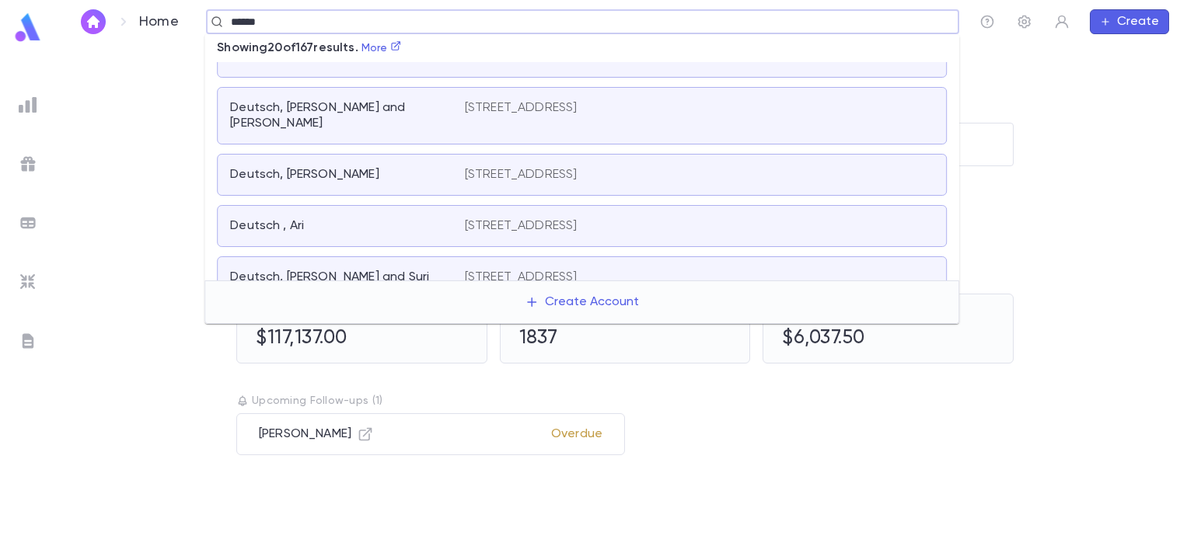
type input "******"
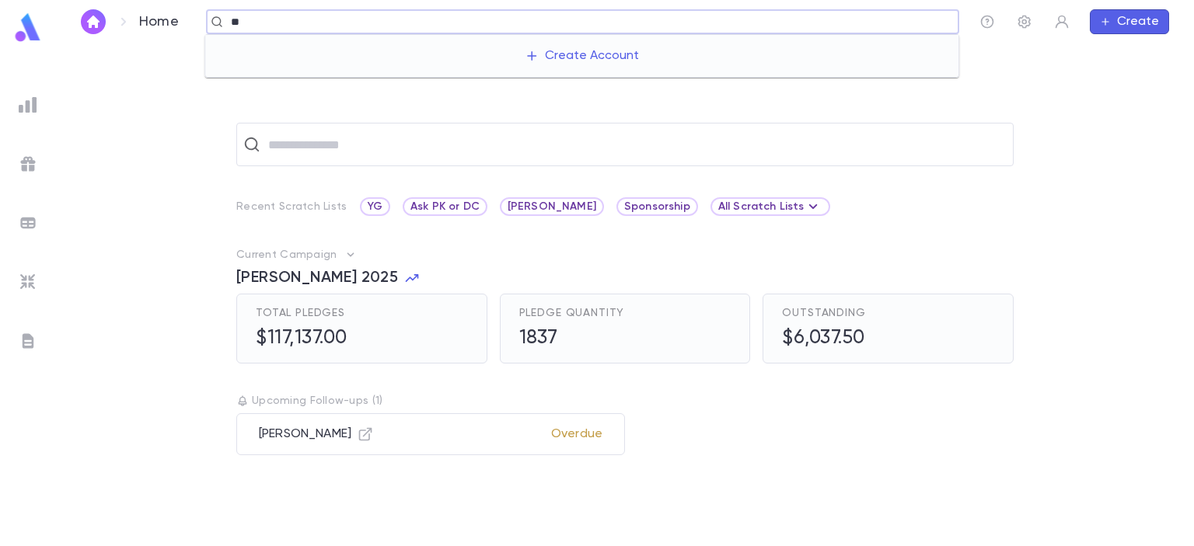
type input "*"
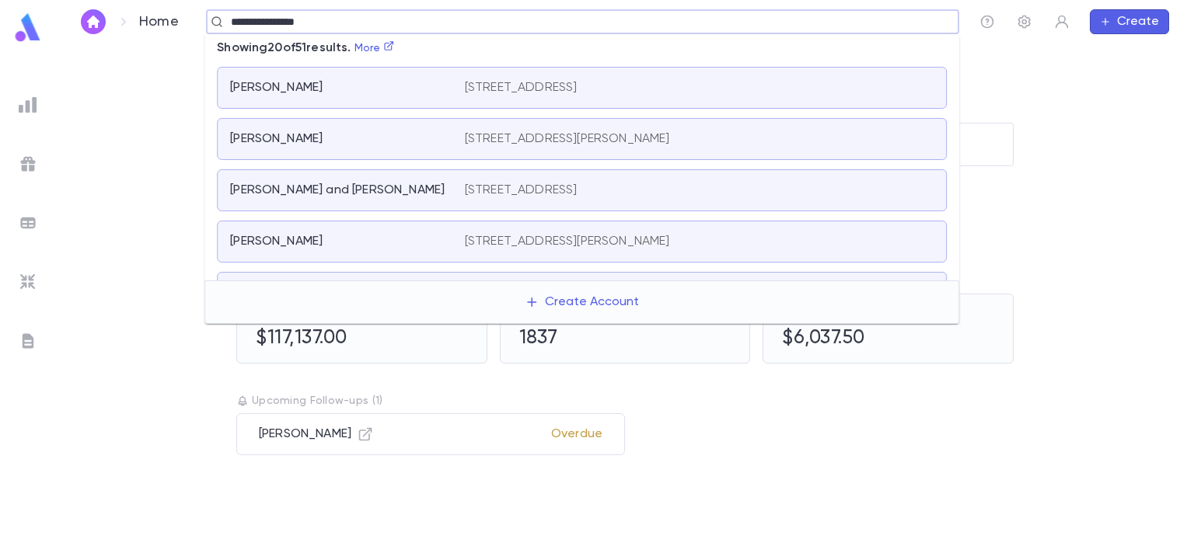
type input "**********"
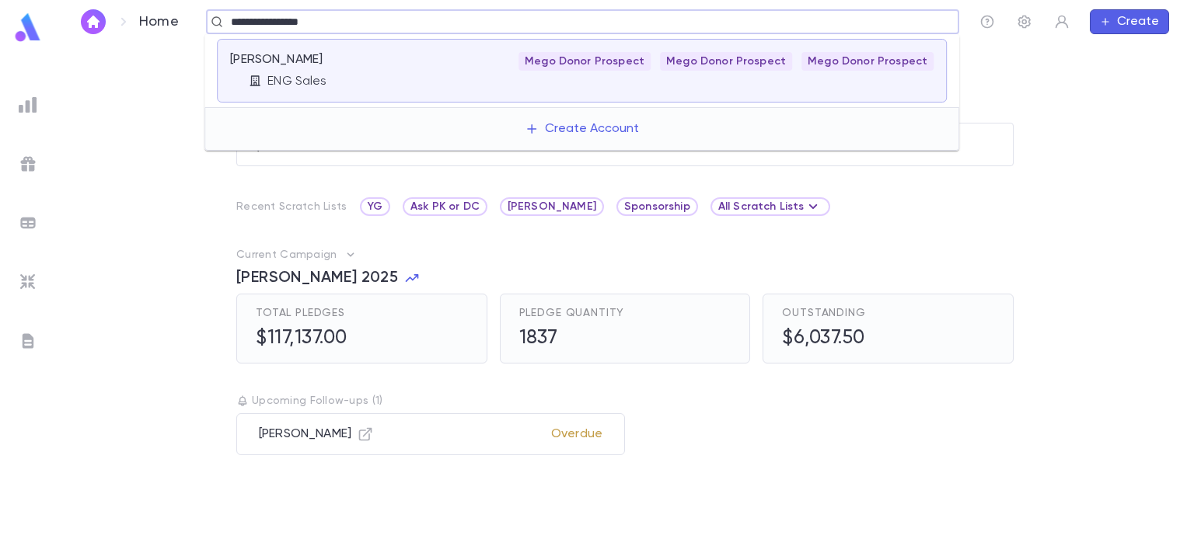
click at [436, 69] on div "[PERSON_NAME]" at bounding box center [347, 70] width 235 height 37
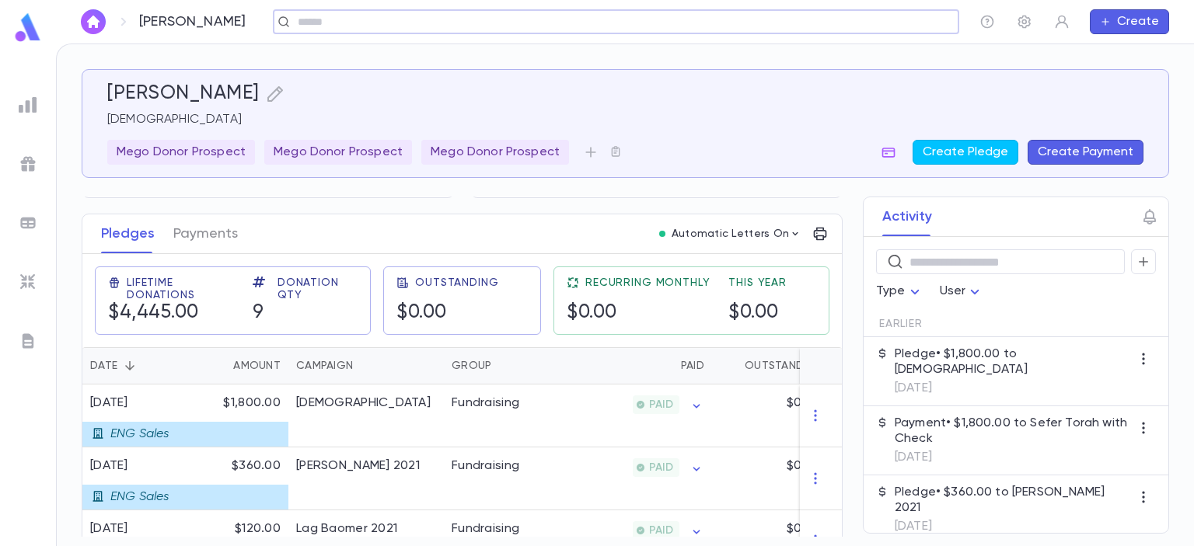
scroll to position [197, 0]
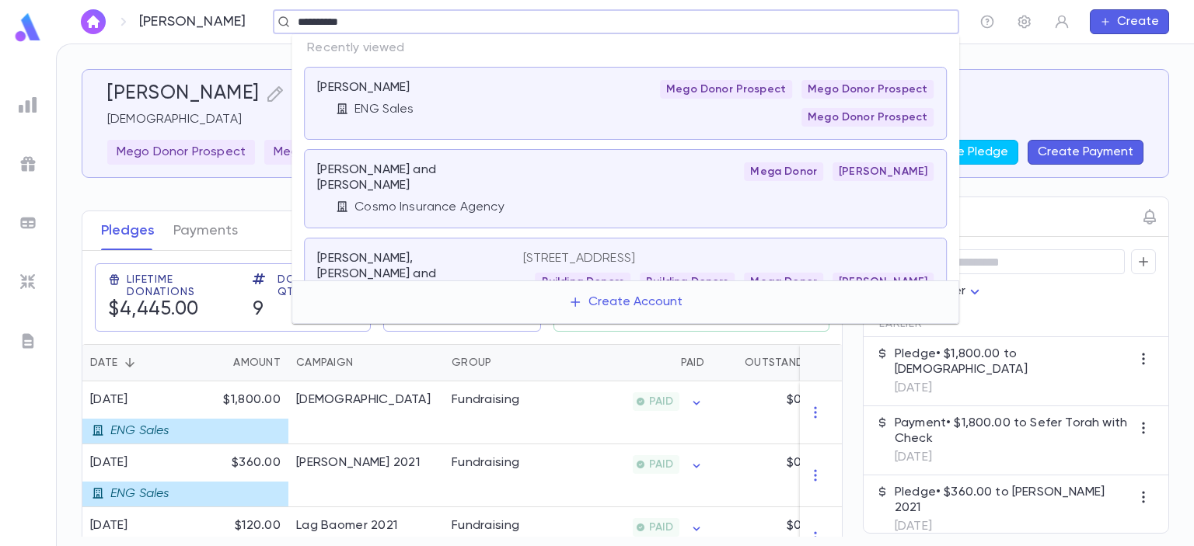
type input "**********"
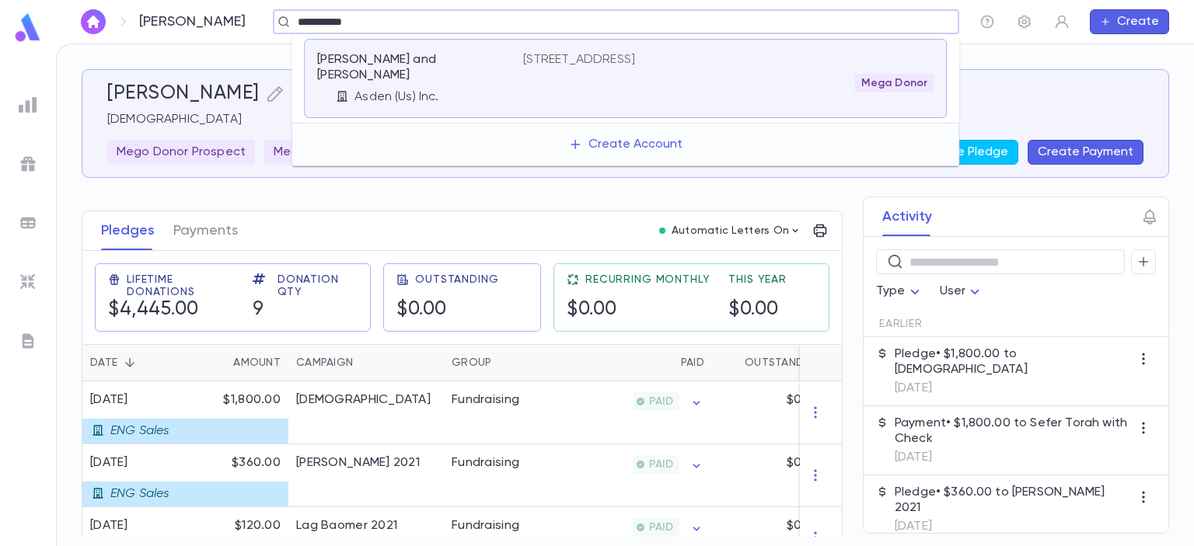
click at [354, 89] on p "Asden (Us) Inc." at bounding box center [396, 97] width 84 height 16
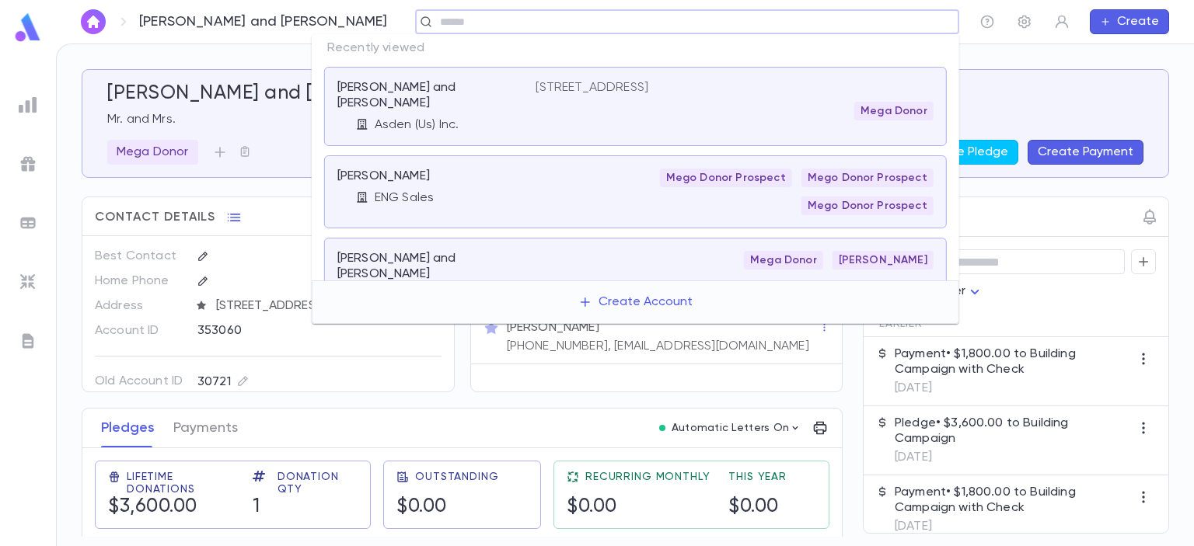
click at [553, 26] on input "text" at bounding box center [681, 22] width 493 height 15
type input "**********"
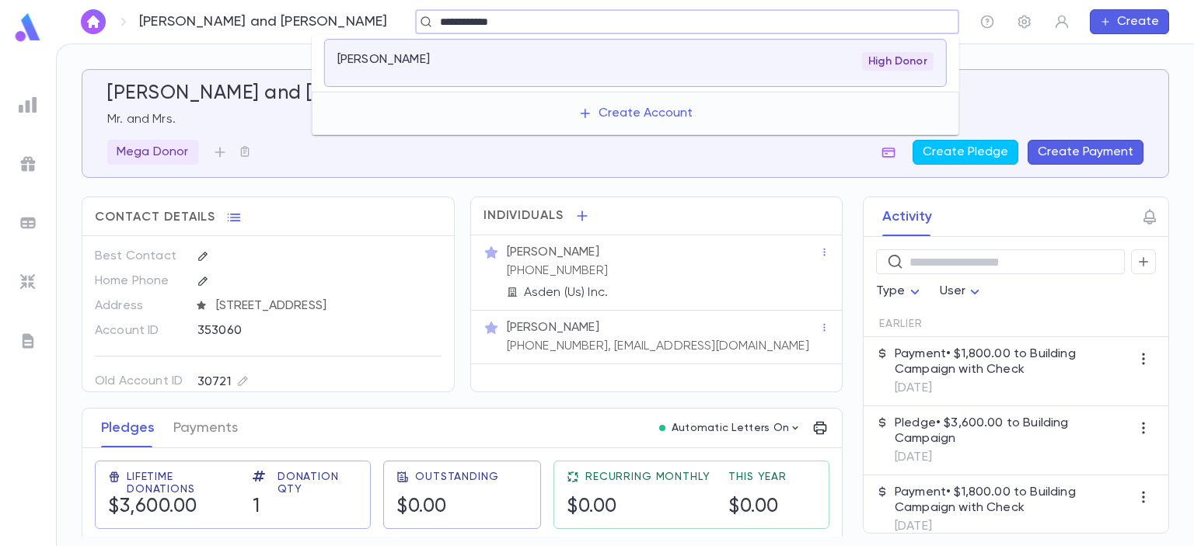
click at [514, 61] on div "[PERSON_NAME]" at bounding box center [427, 60] width 180 height 16
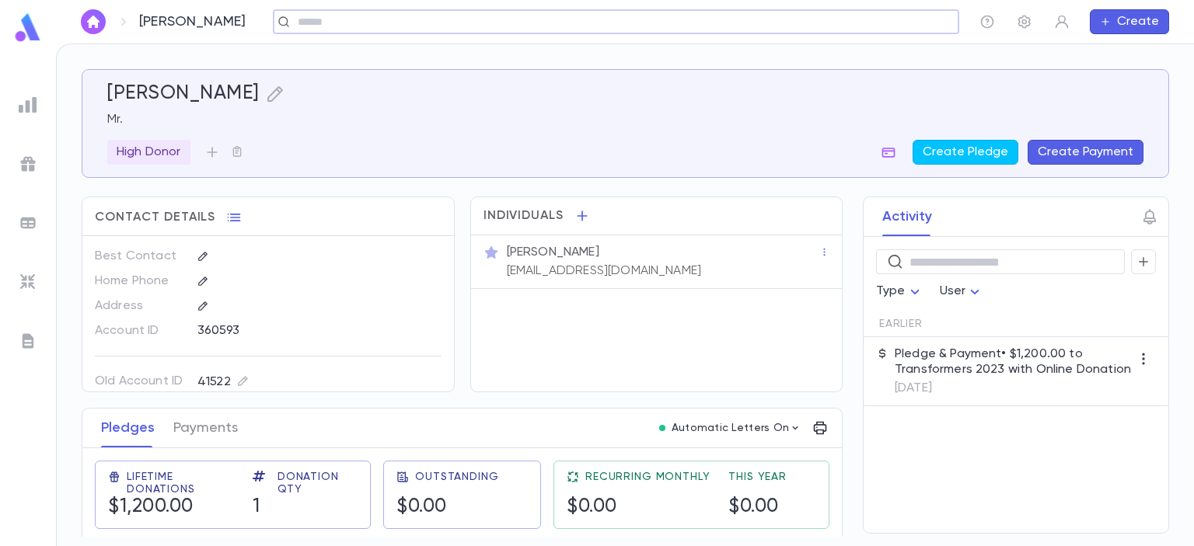
scroll to position [88, 0]
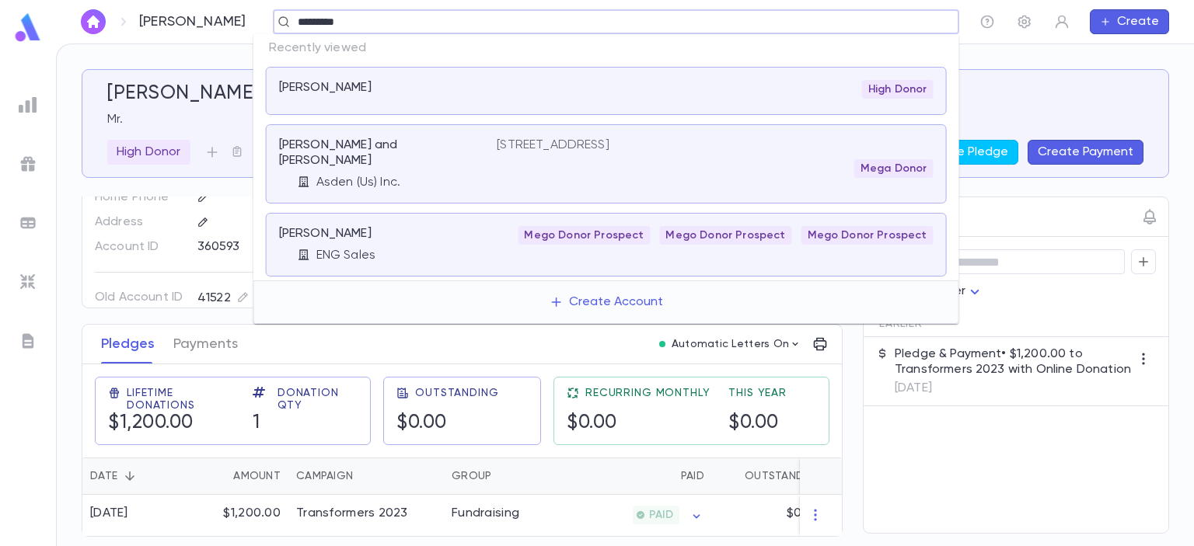
type input "**********"
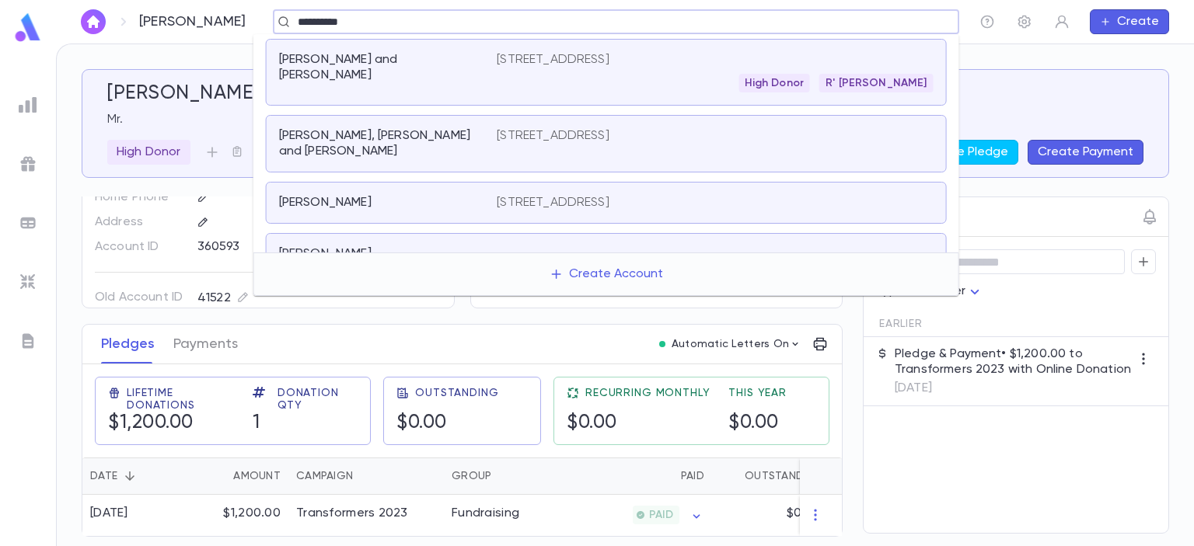
click at [568, 64] on p "[STREET_ADDRESS]" at bounding box center [553, 60] width 113 height 16
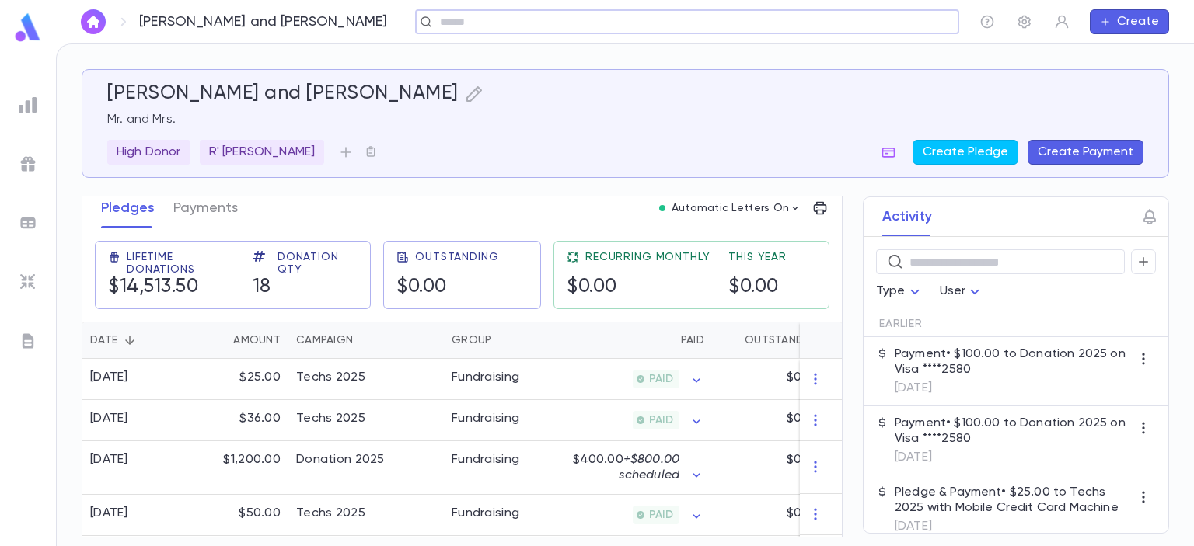
scroll to position [231, 0]
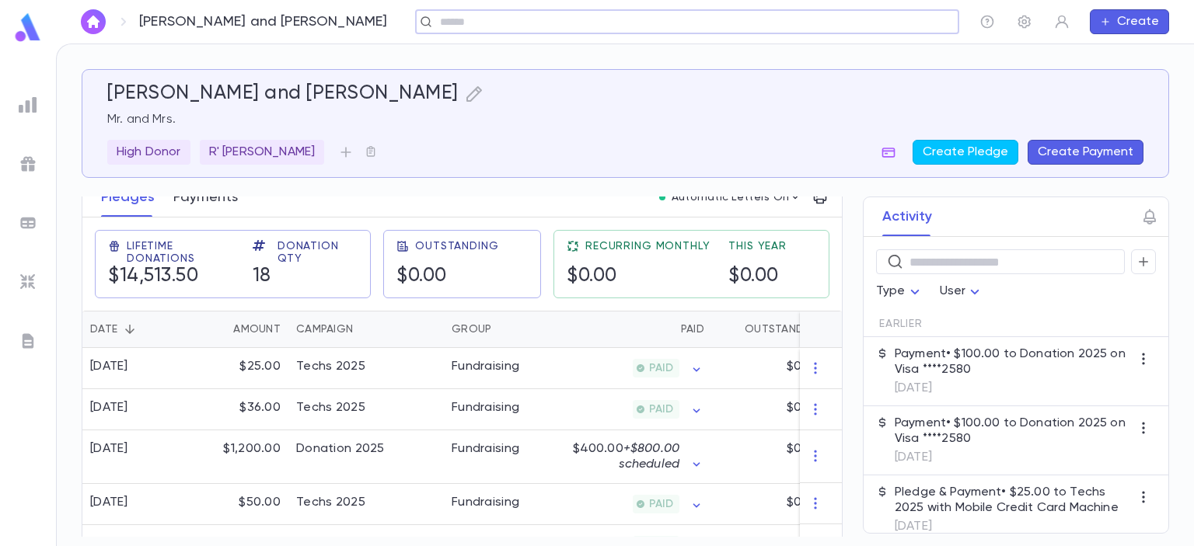
click at [203, 208] on button "Payments" at bounding box center [205, 197] width 64 height 39
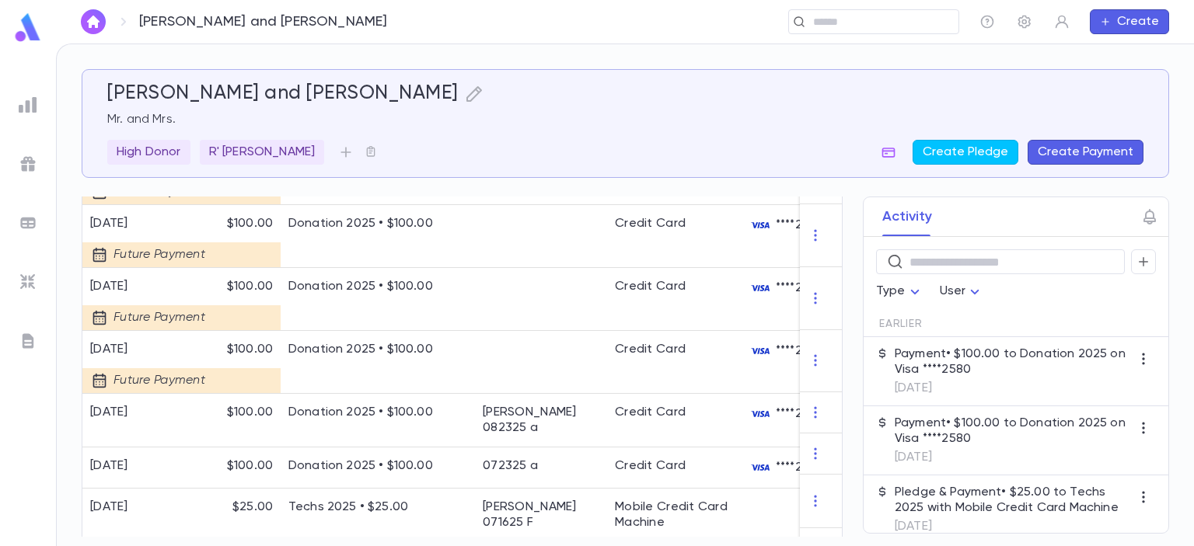
scroll to position [687, 0]
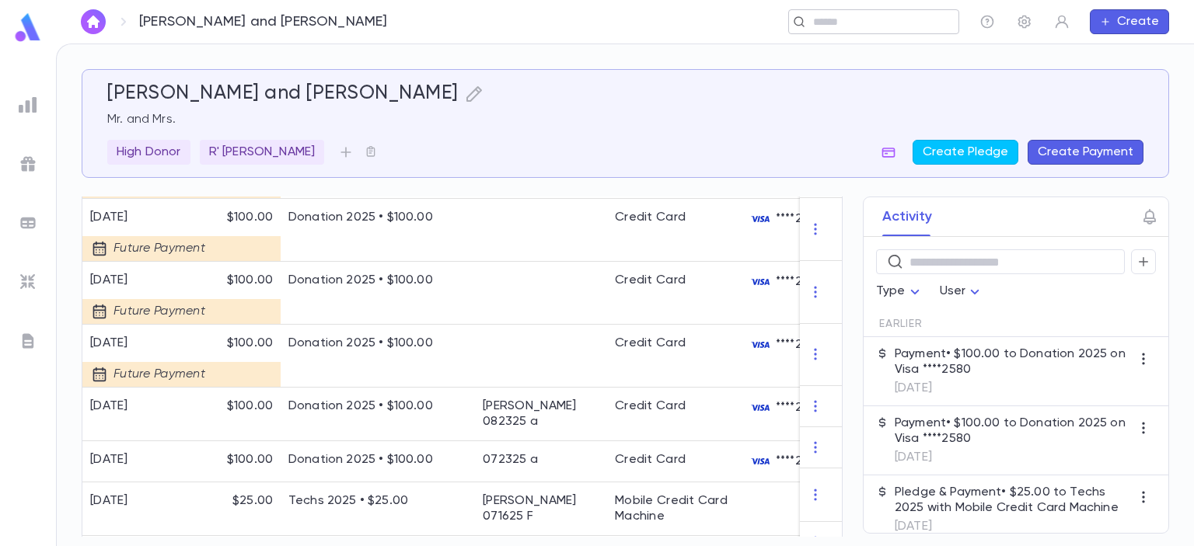
click at [874, 29] on div "​" at bounding box center [873, 21] width 171 height 25
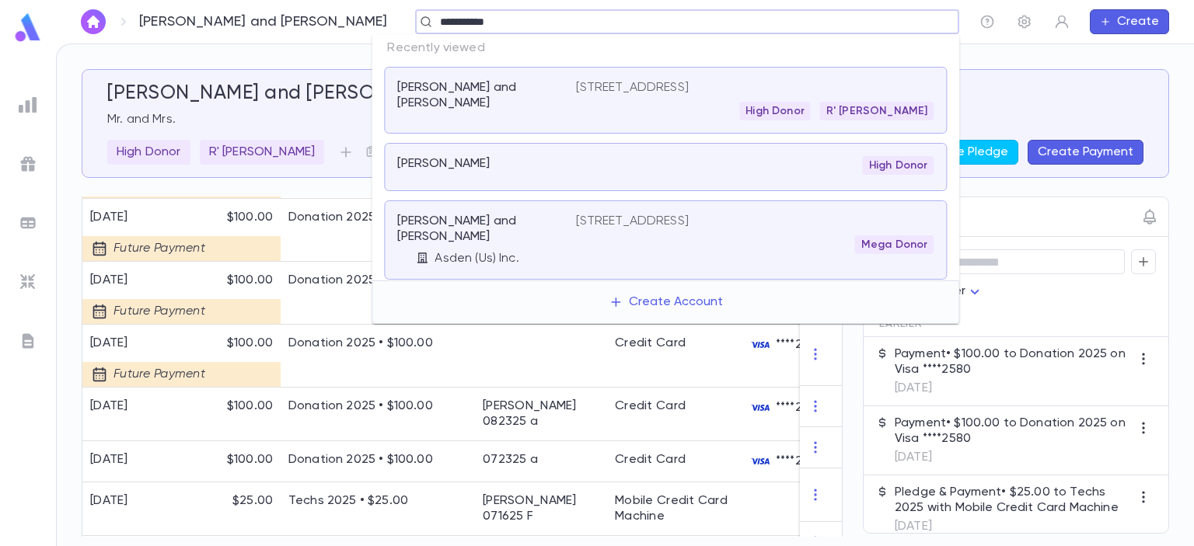
type input "**********"
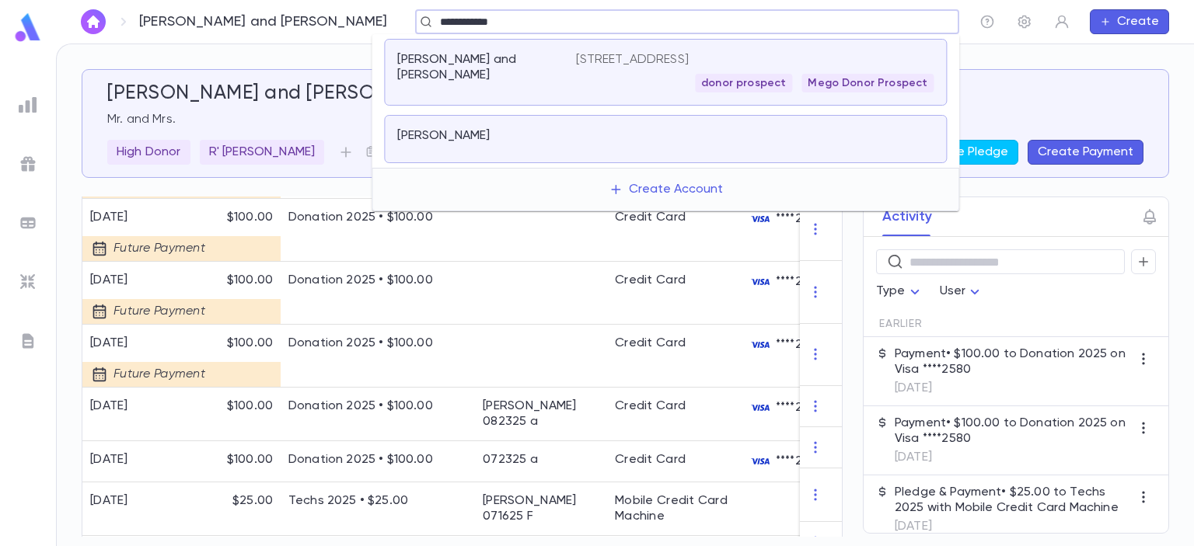
click at [472, 71] on div "[PERSON_NAME] and [PERSON_NAME]" at bounding box center [486, 72] width 179 height 40
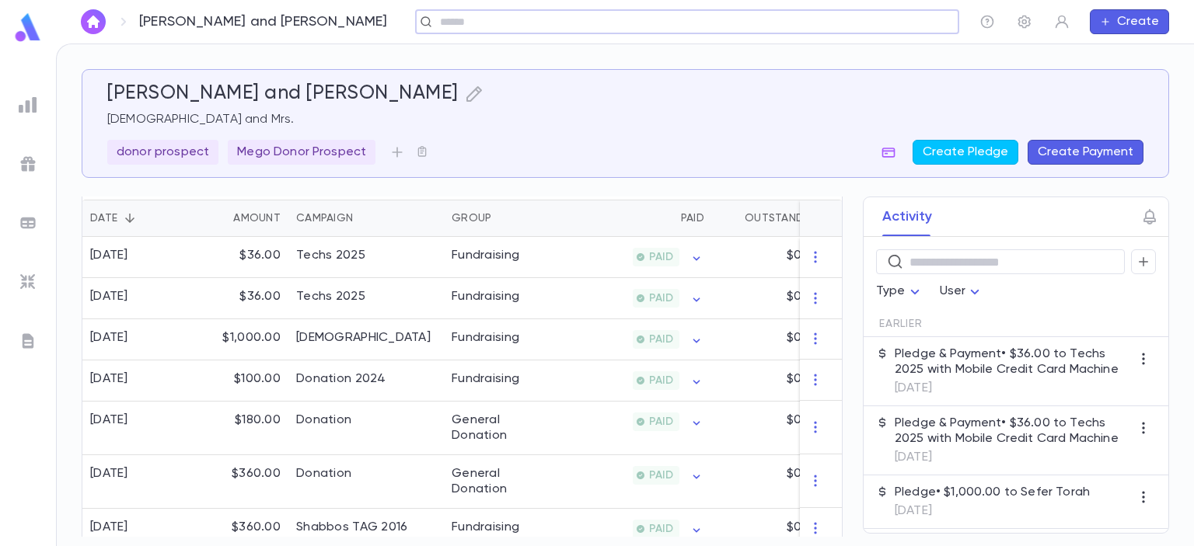
scroll to position [351, 0]
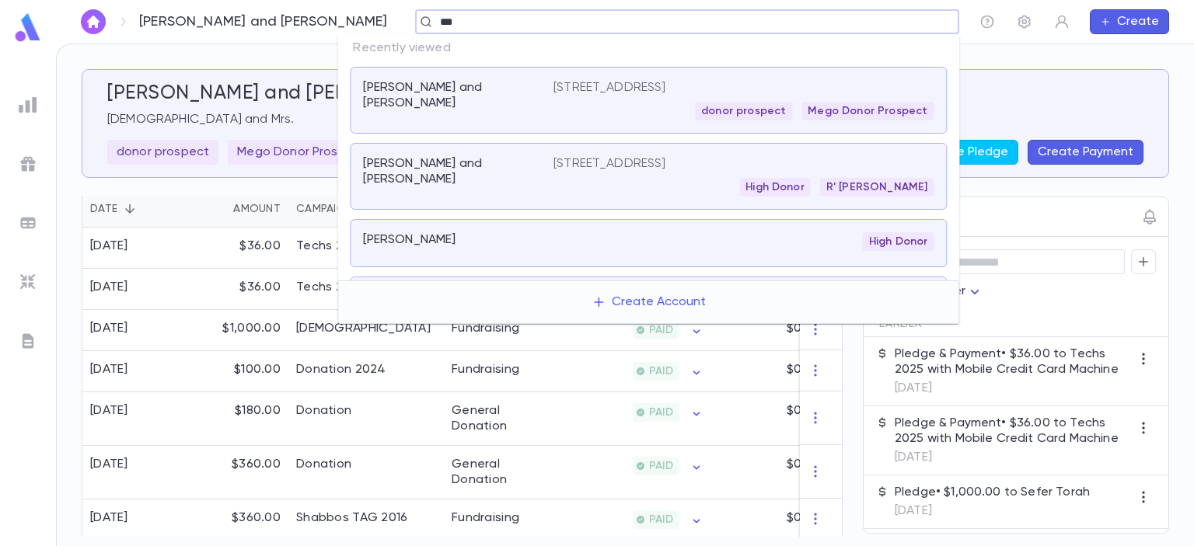
type input "****"
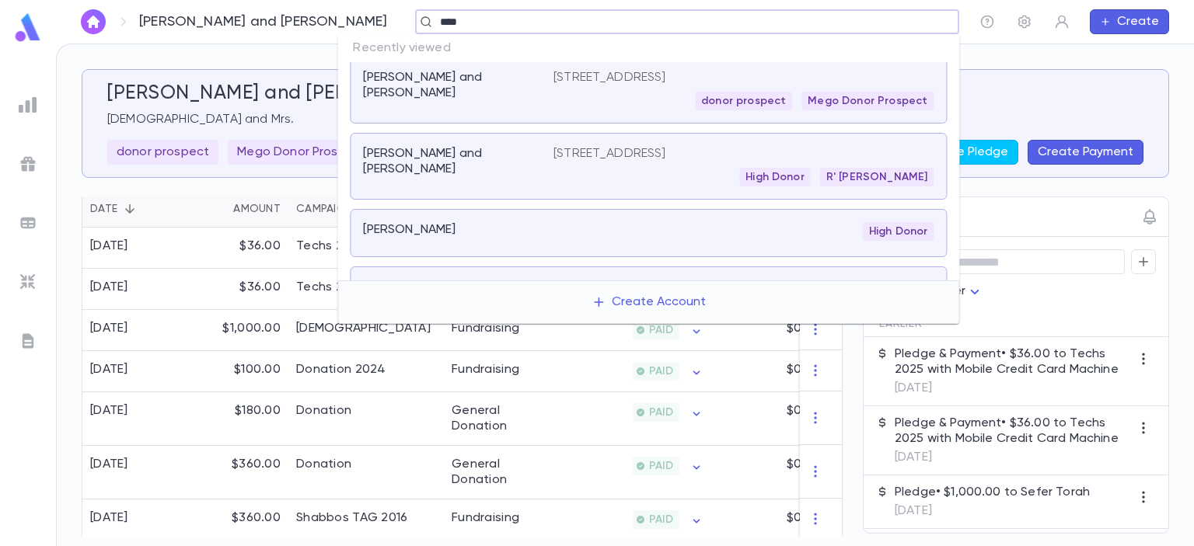
scroll to position [0, 0]
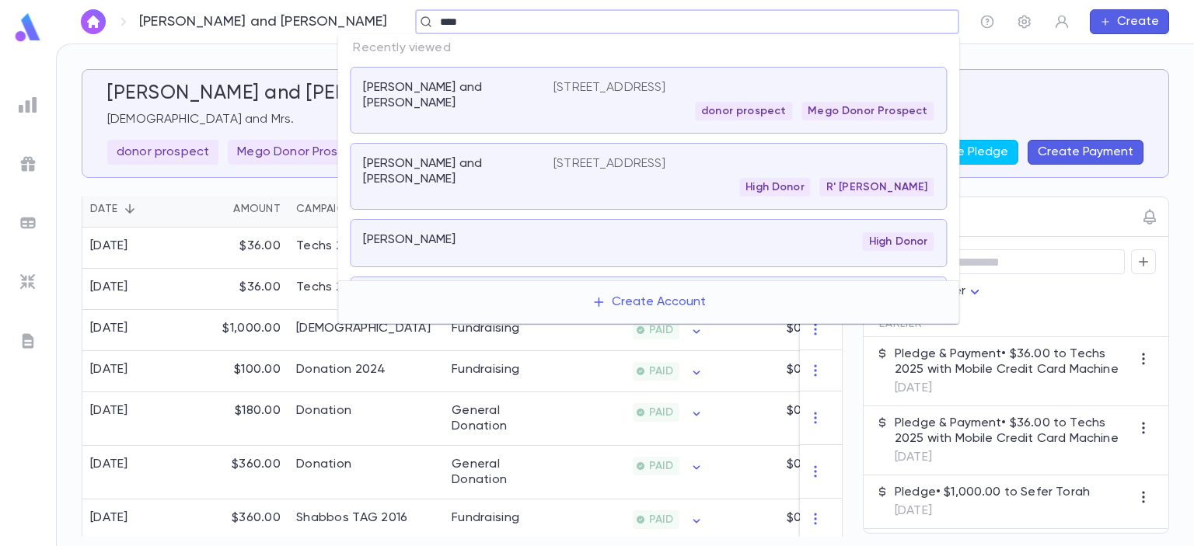
click at [556, 30] on div "**** ​" at bounding box center [687, 21] width 544 height 25
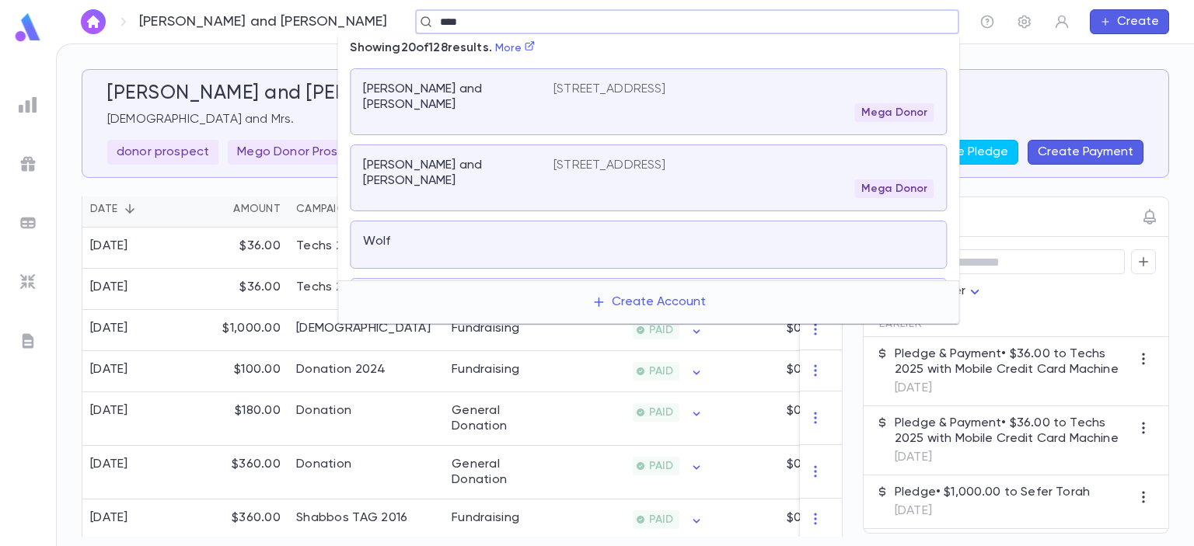
scroll to position [208, 0]
click at [484, 155] on p "[PERSON_NAME] and [PERSON_NAME]" at bounding box center [449, 170] width 172 height 31
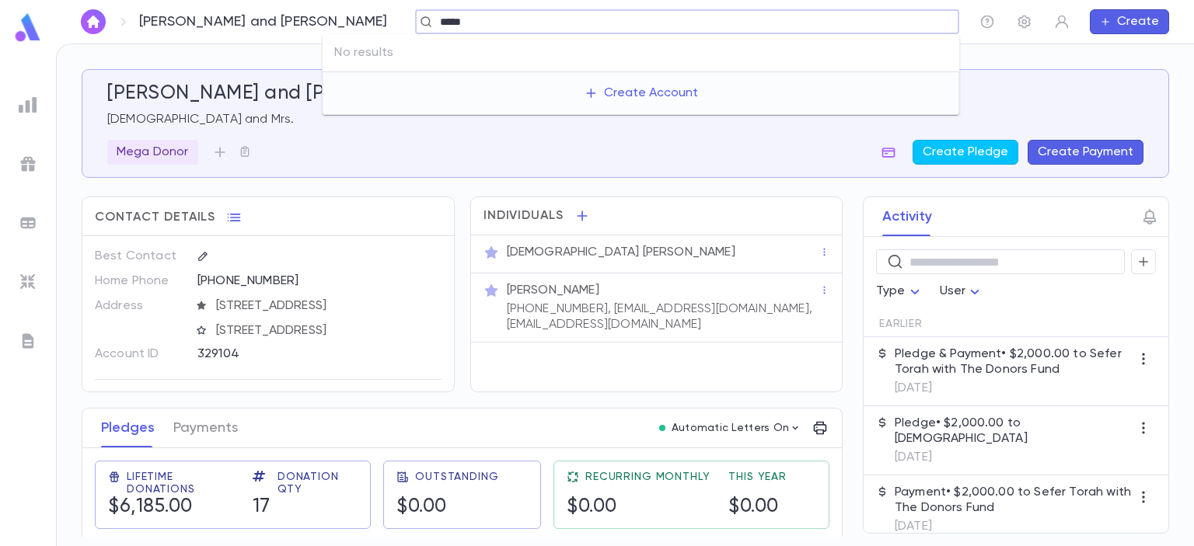
type input "****"
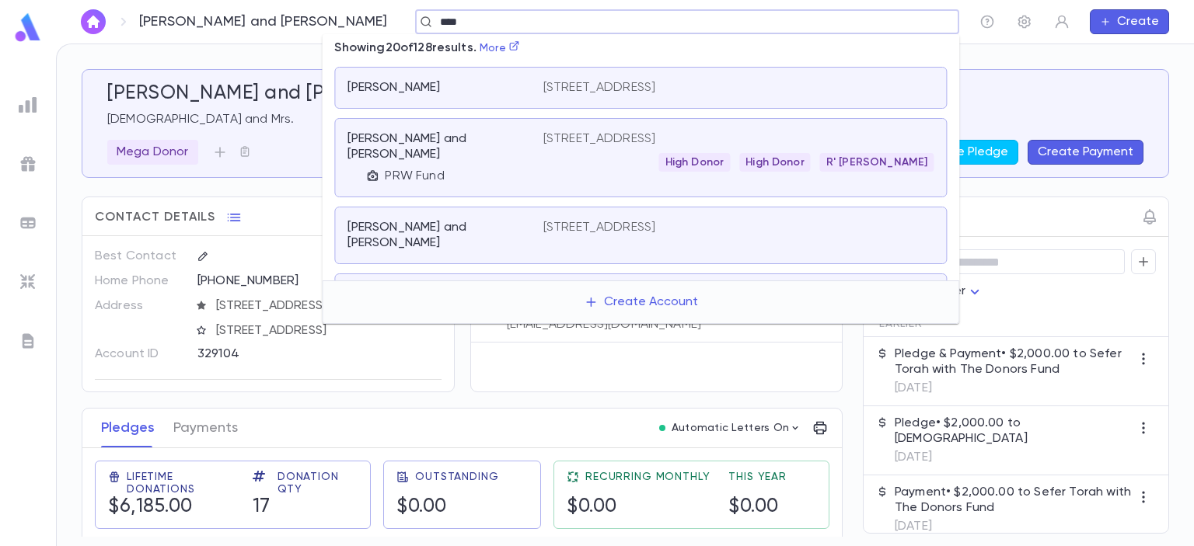
click at [442, 142] on p "[PERSON_NAME] and [PERSON_NAME]" at bounding box center [435, 146] width 176 height 31
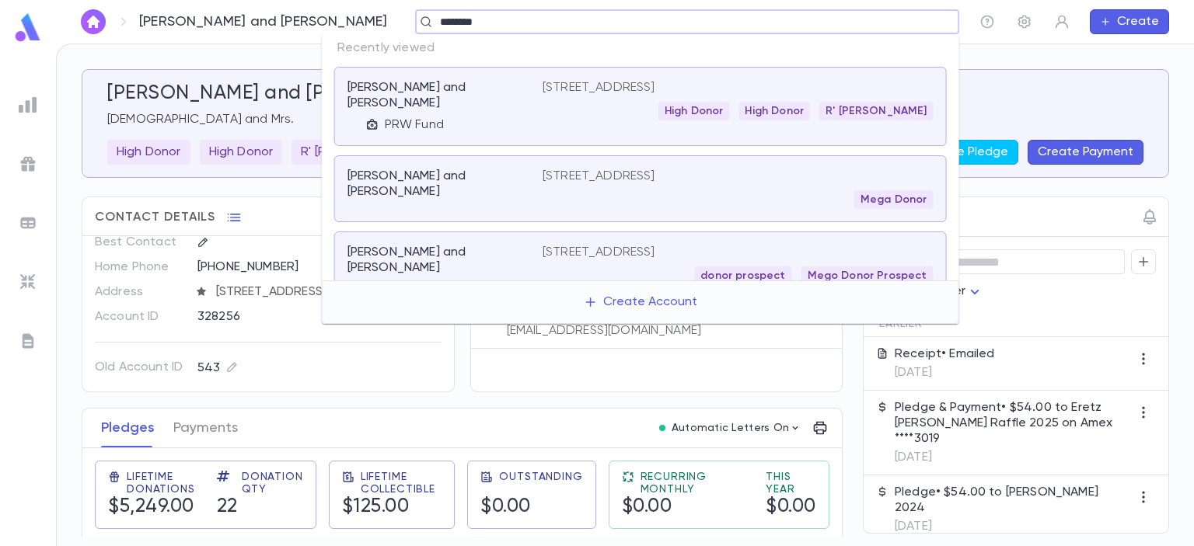
type input "*********"
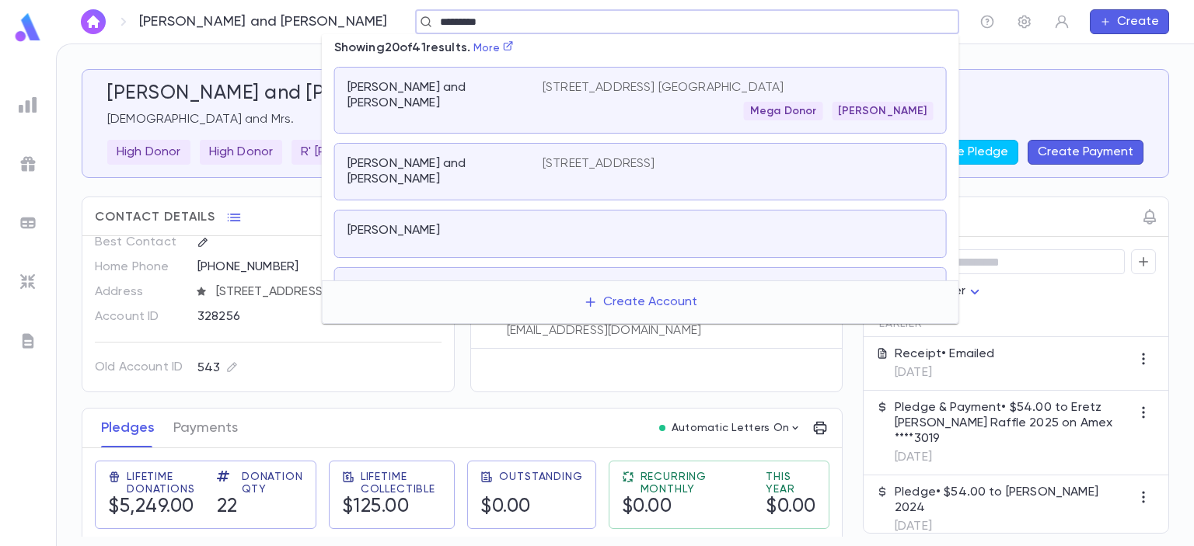
click at [448, 99] on div "[PERSON_NAME] and [PERSON_NAME]" at bounding box center [444, 100] width 195 height 40
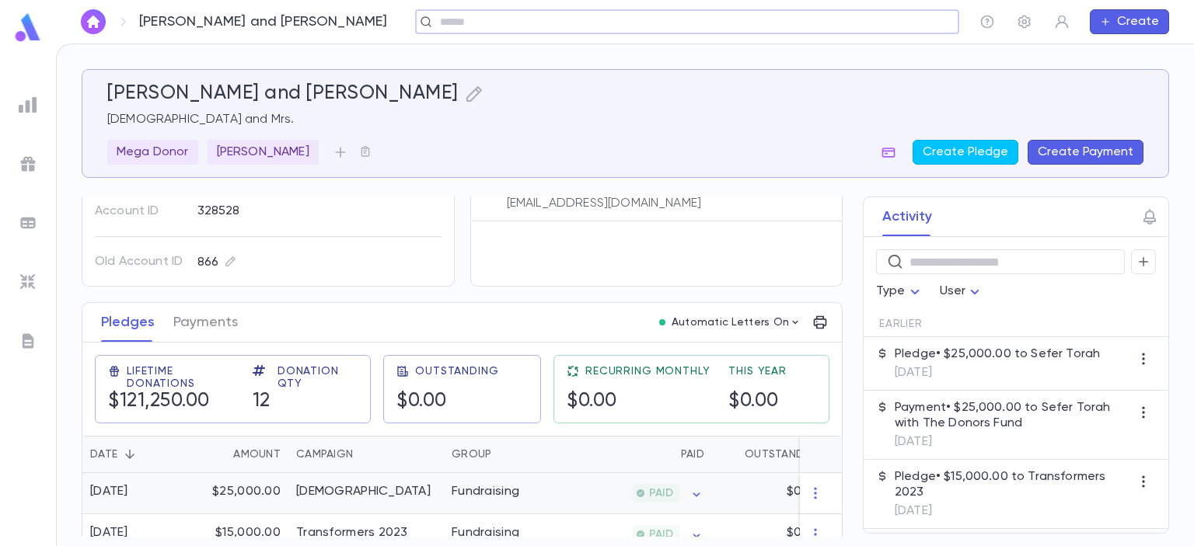
scroll to position [96, 0]
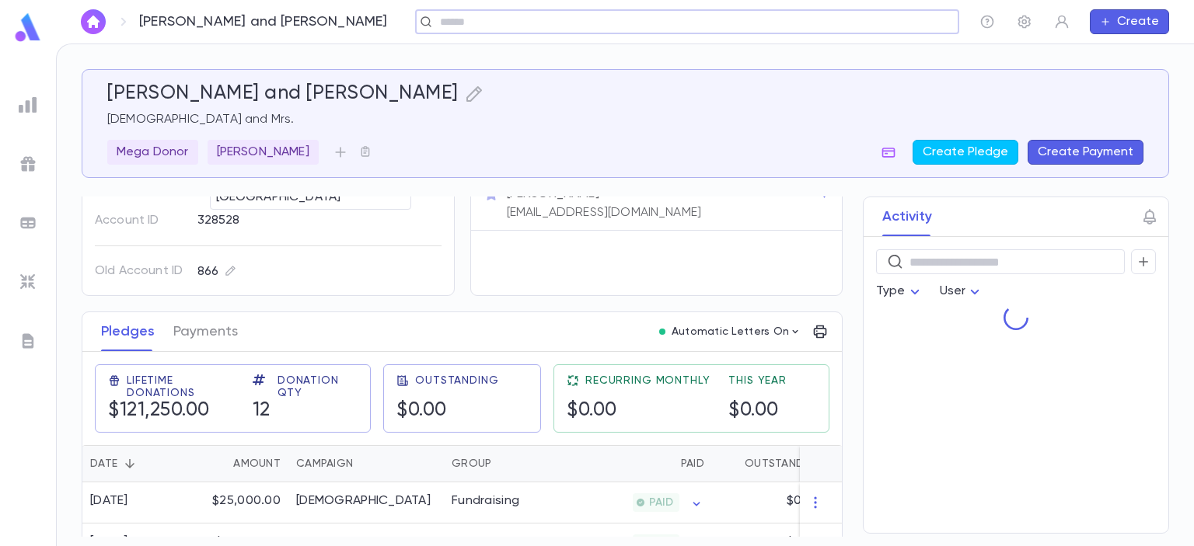
click at [23, 32] on img at bounding box center [27, 27] width 31 height 30
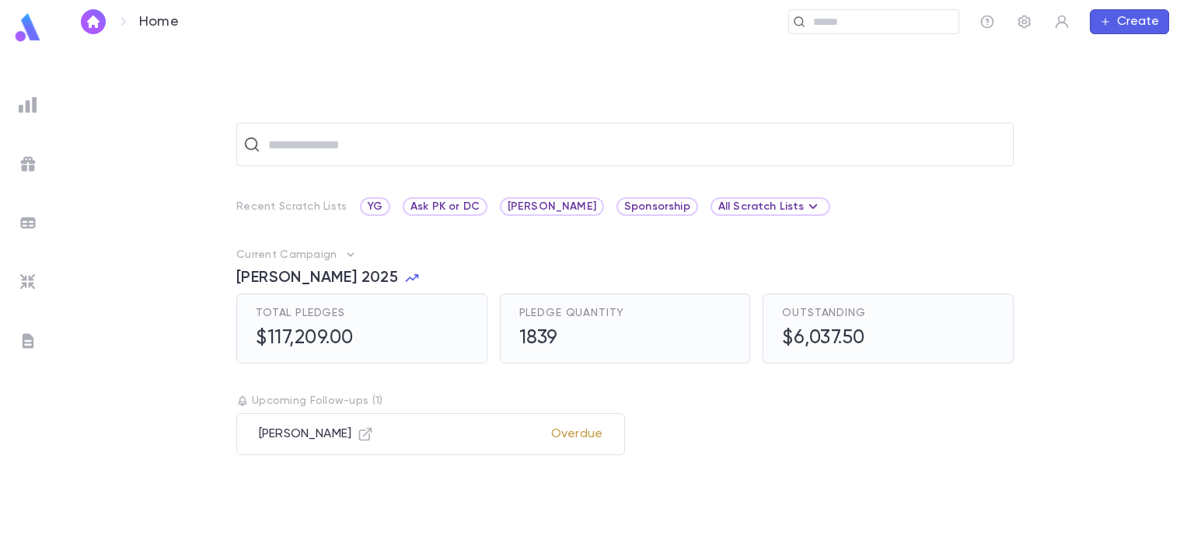
click at [326, 326] on div "Total Pledges $117,209.00" at bounding box center [305, 329] width 98 height 44
click at [37, 165] on div at bounding box center [28, 164] width 28 height 28
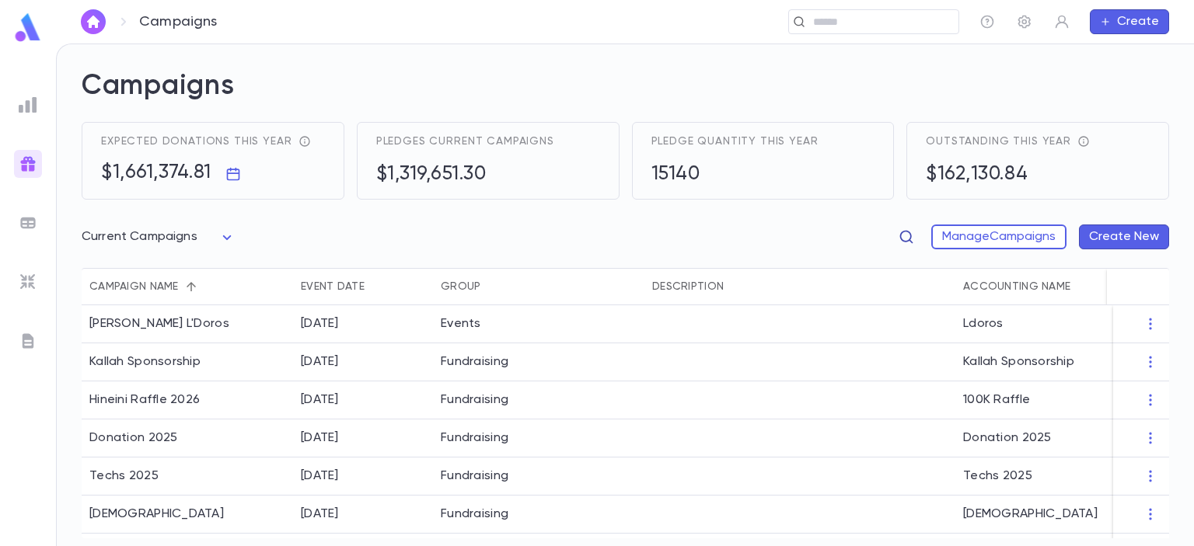
click at [900, 239] on icon "button" at bounding box center [906, 237] width 16 height 16
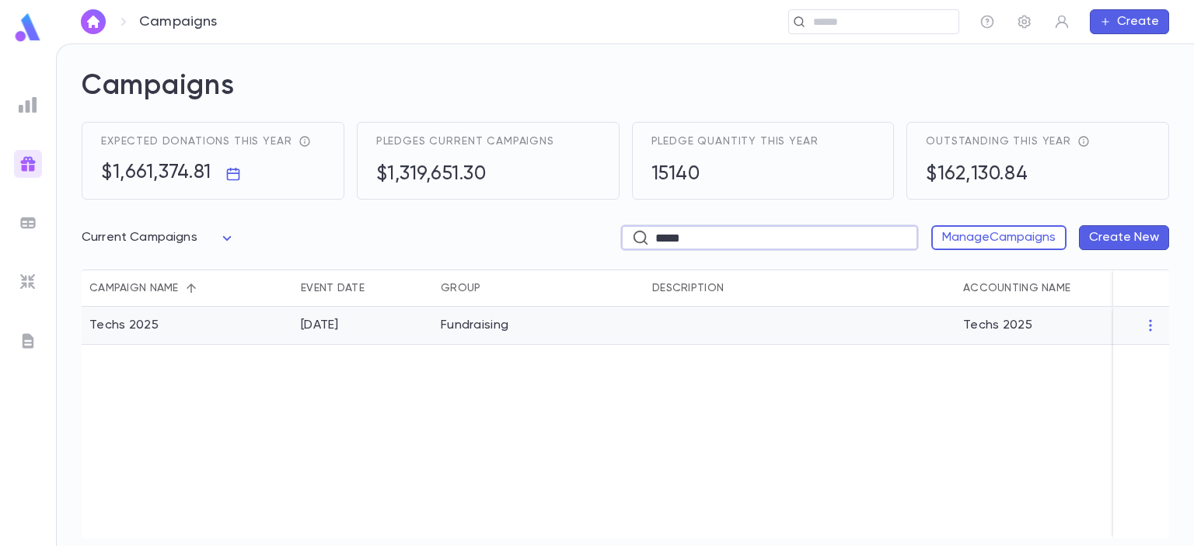
type input "*****"
click at [647, 321] on div at bounding box center [799, 326] width 311 height 38
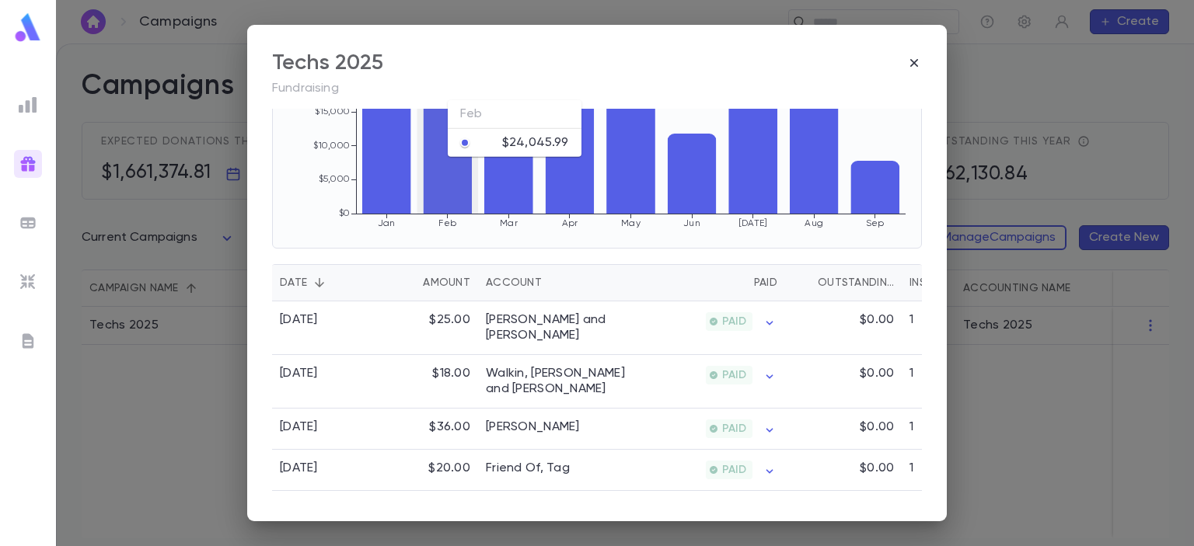
scroll to position [254, 0]
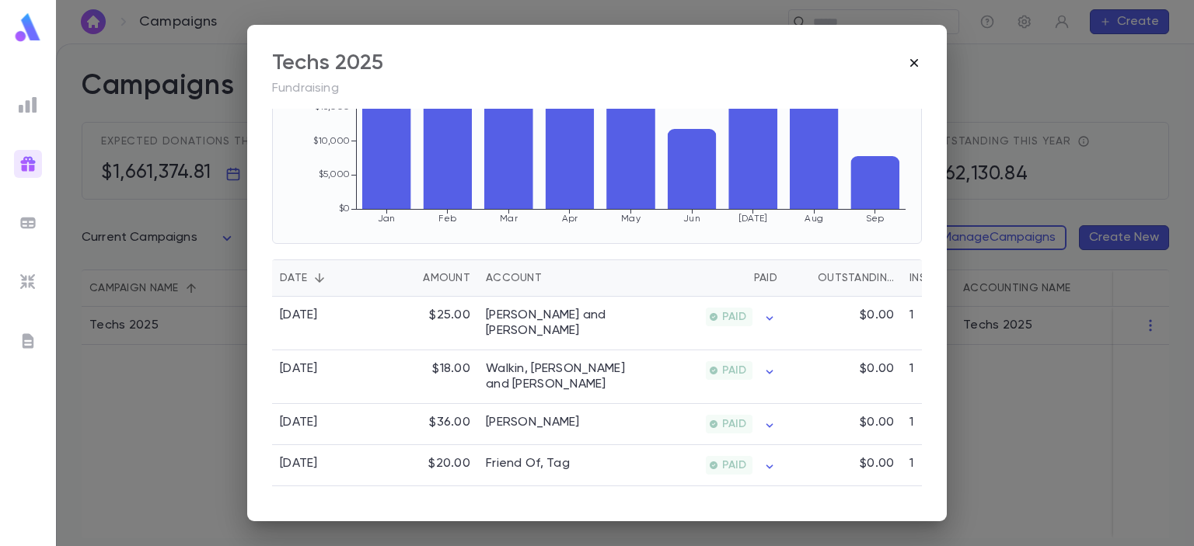
click at [913, 58] on icon "button" at bounding box center [914, 63] width 16 height 16
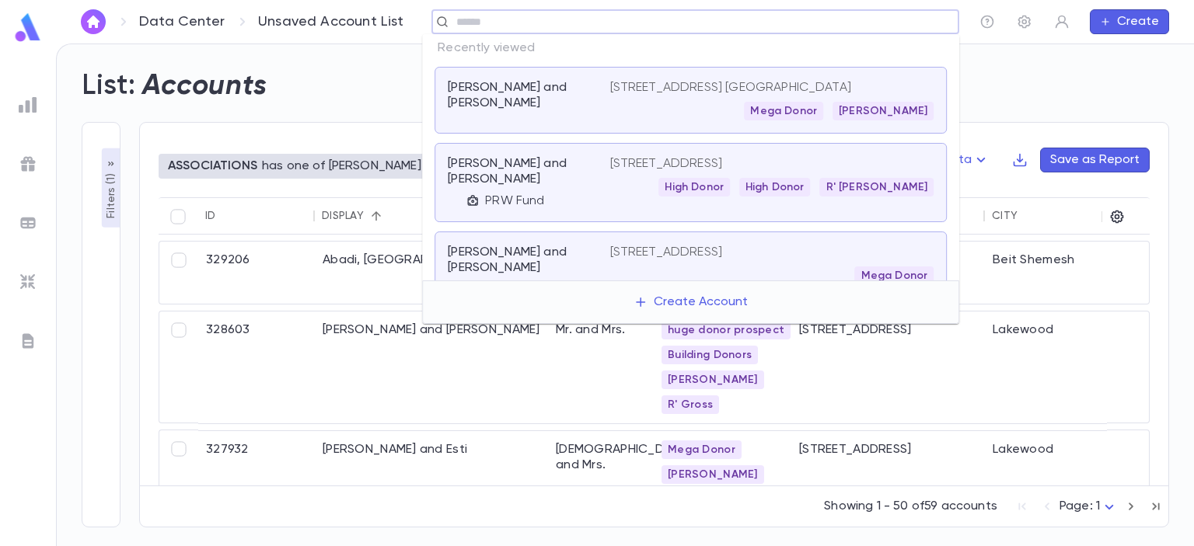
click at [699, 249] on div "4 Regency Court, Lakewood NJ 08701 Mega Donor" at bounding box center [772, 265] width 324 height 40
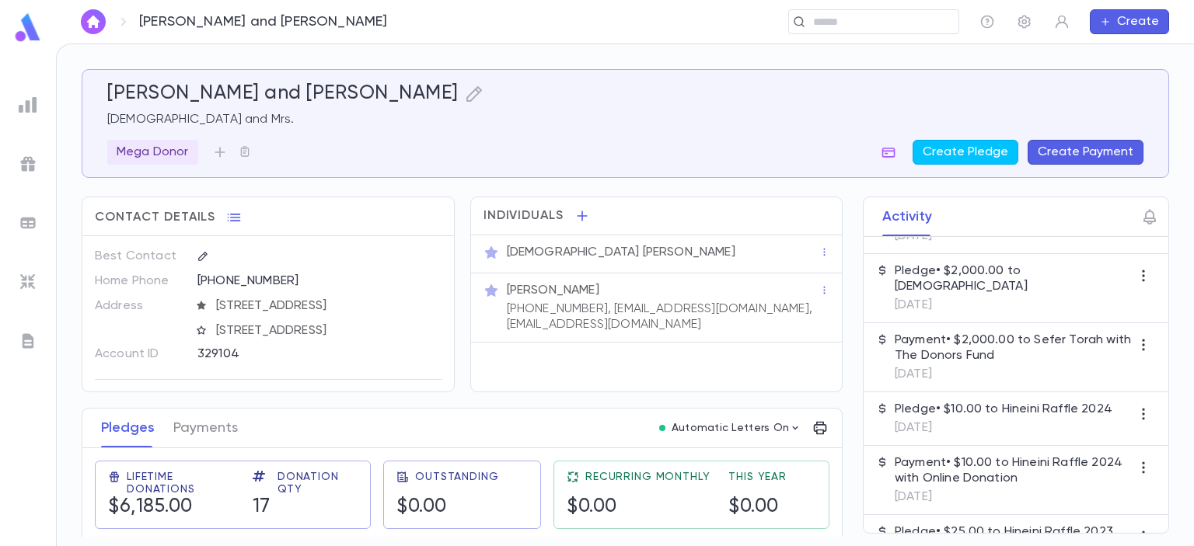
click at [23, 108] on img at bounding box center [28, 105] width 19 height 19
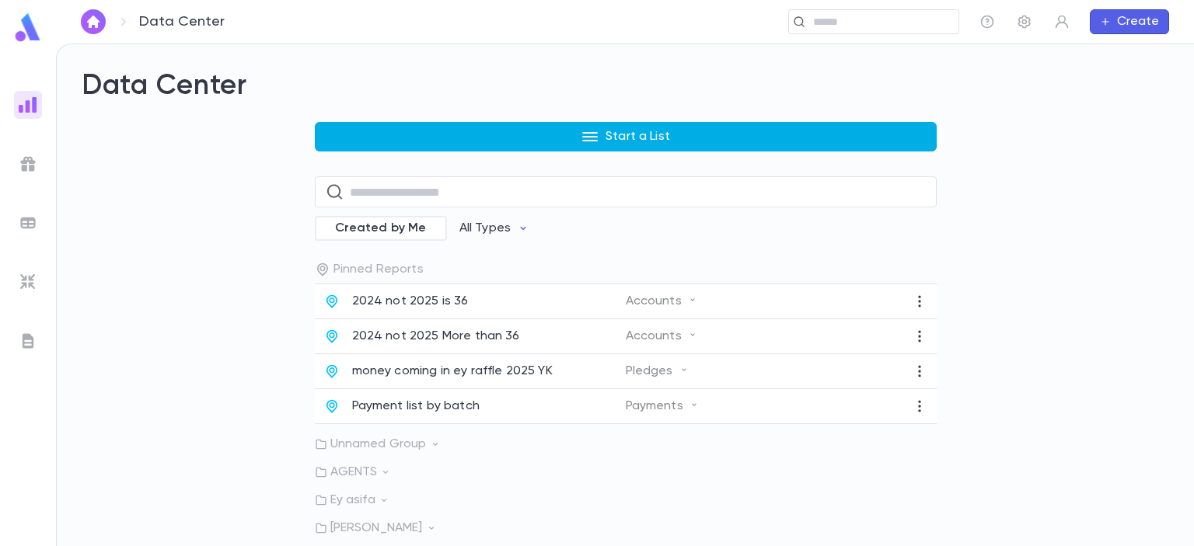
click at [502, 128] on button "Start a List" at bounding box center [626, 137] width 622 height 30
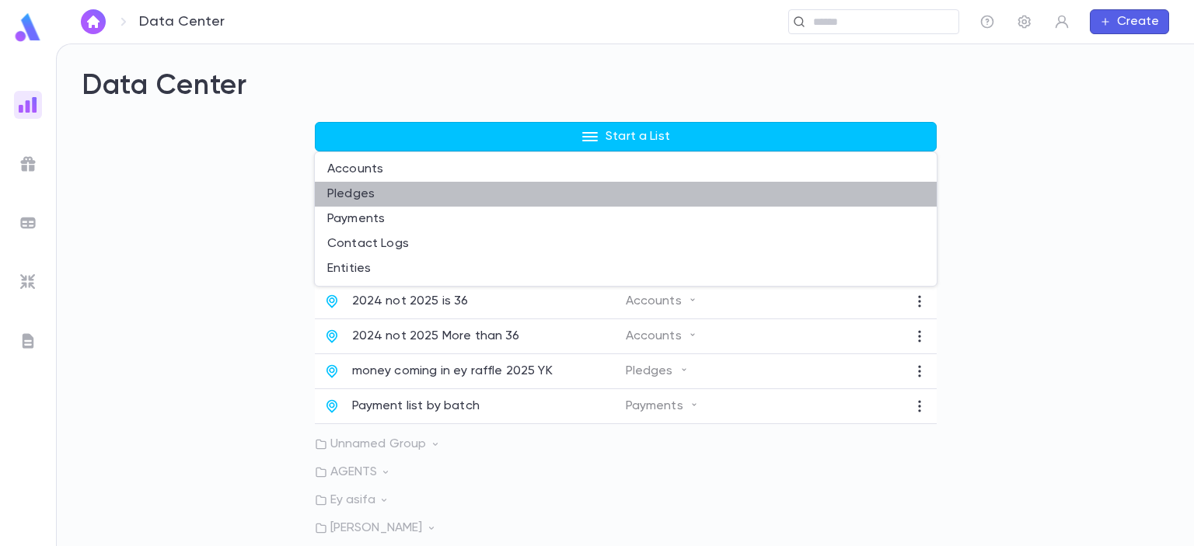
click at [386, 191] on li "Pledges" at bounding box center [626, 194] width 622 height 25
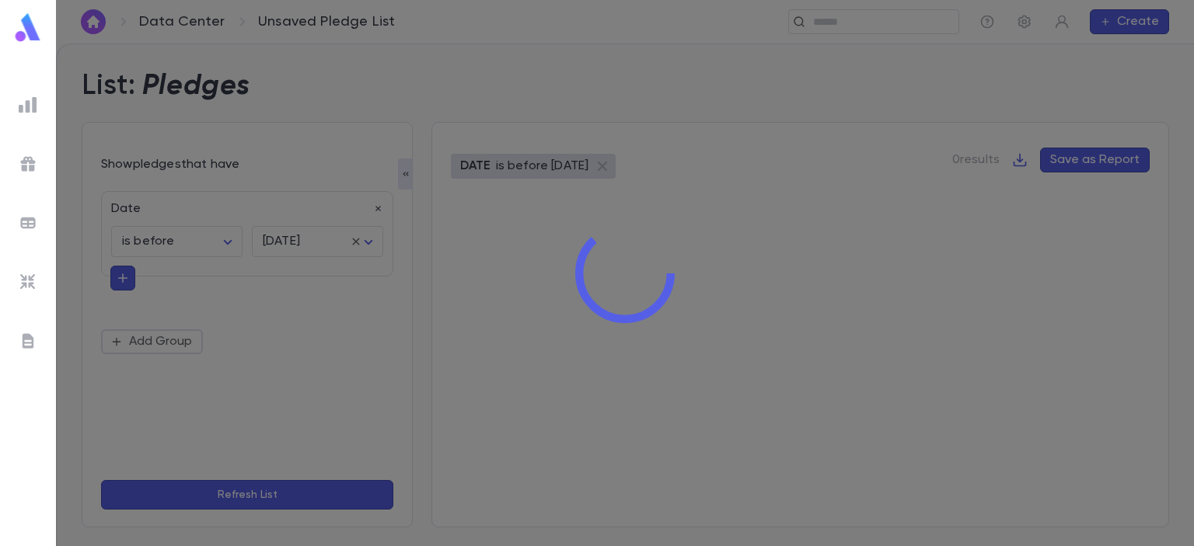
click at [25, 27] on img at bounding box center [27, 27] width 31 height 30
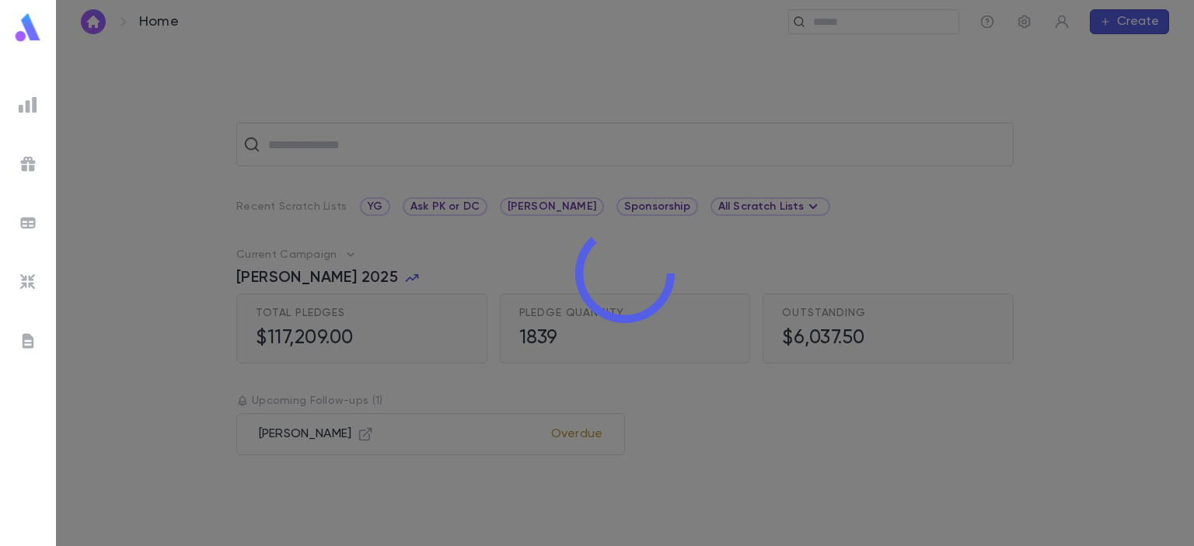
click at [33, 115] on div at bounding box center [28, 105] width 28 height 28
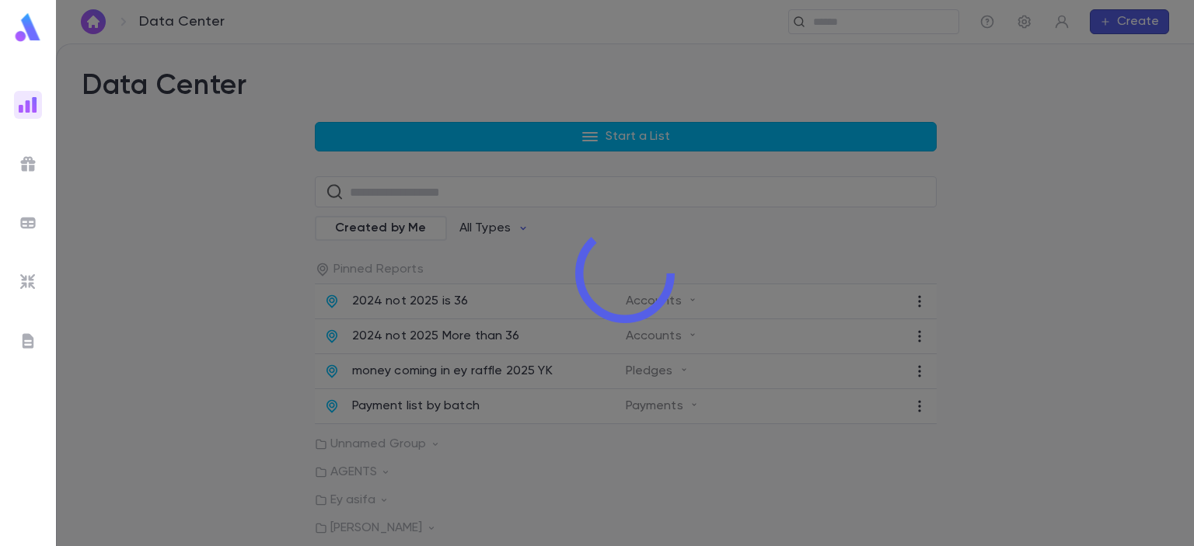
click at [24, 99] on img at bounding box center [28, 105] width 19 height 19
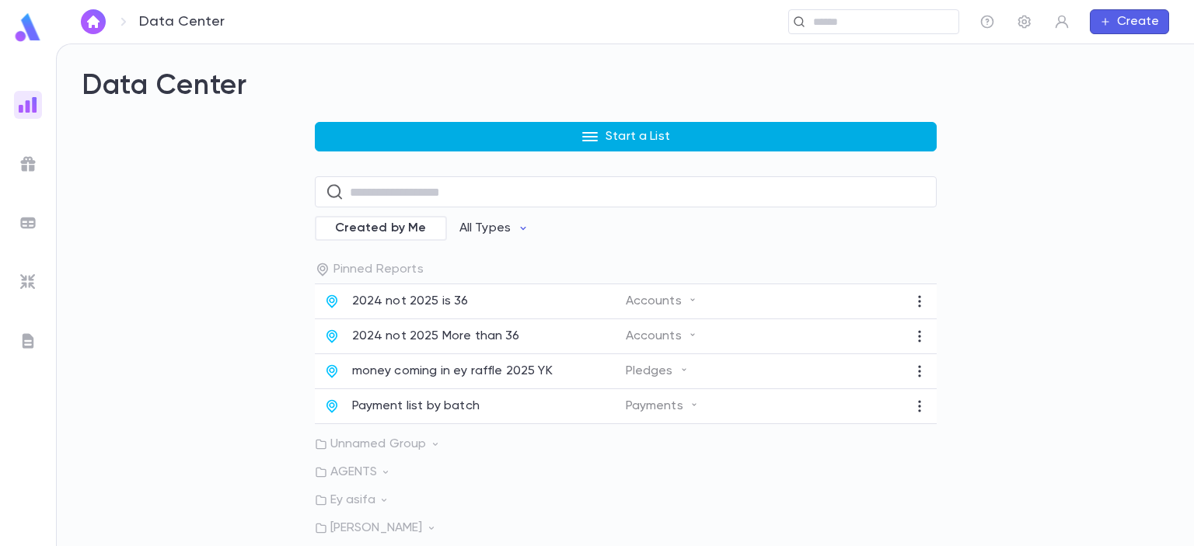
click at [521, 130] on button "Start a List" at bounding box center [626, 137] width 622 height 30
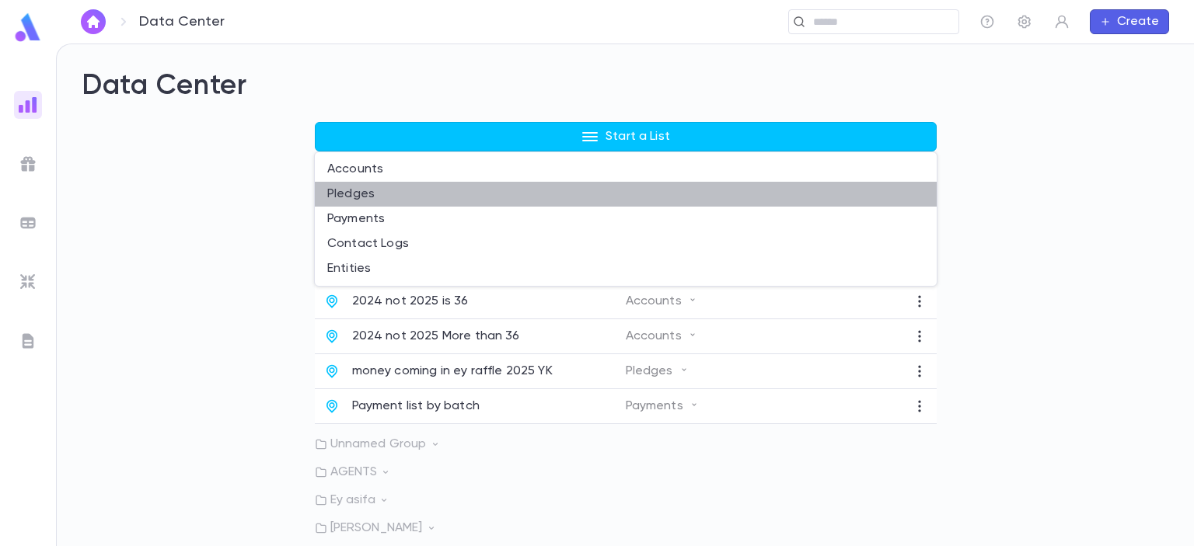
click at [386, 190] on li "Pledges" at bounding box center [626, 194] width 622 height 25
